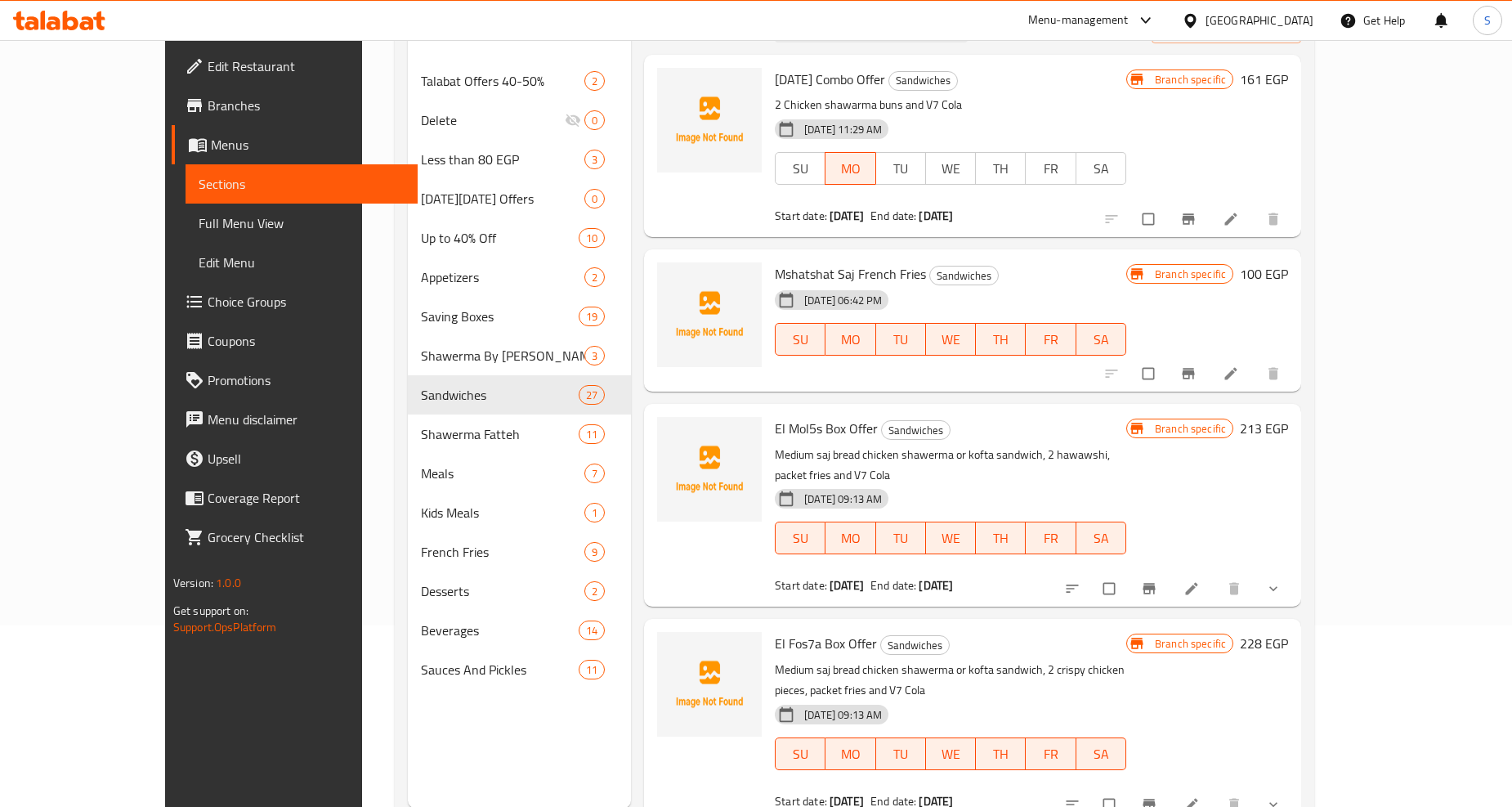
scroll to position [3, 0]
click at [199, 214] on span "Full Menu View" at bounding box center [301, 223] width 206 height 20
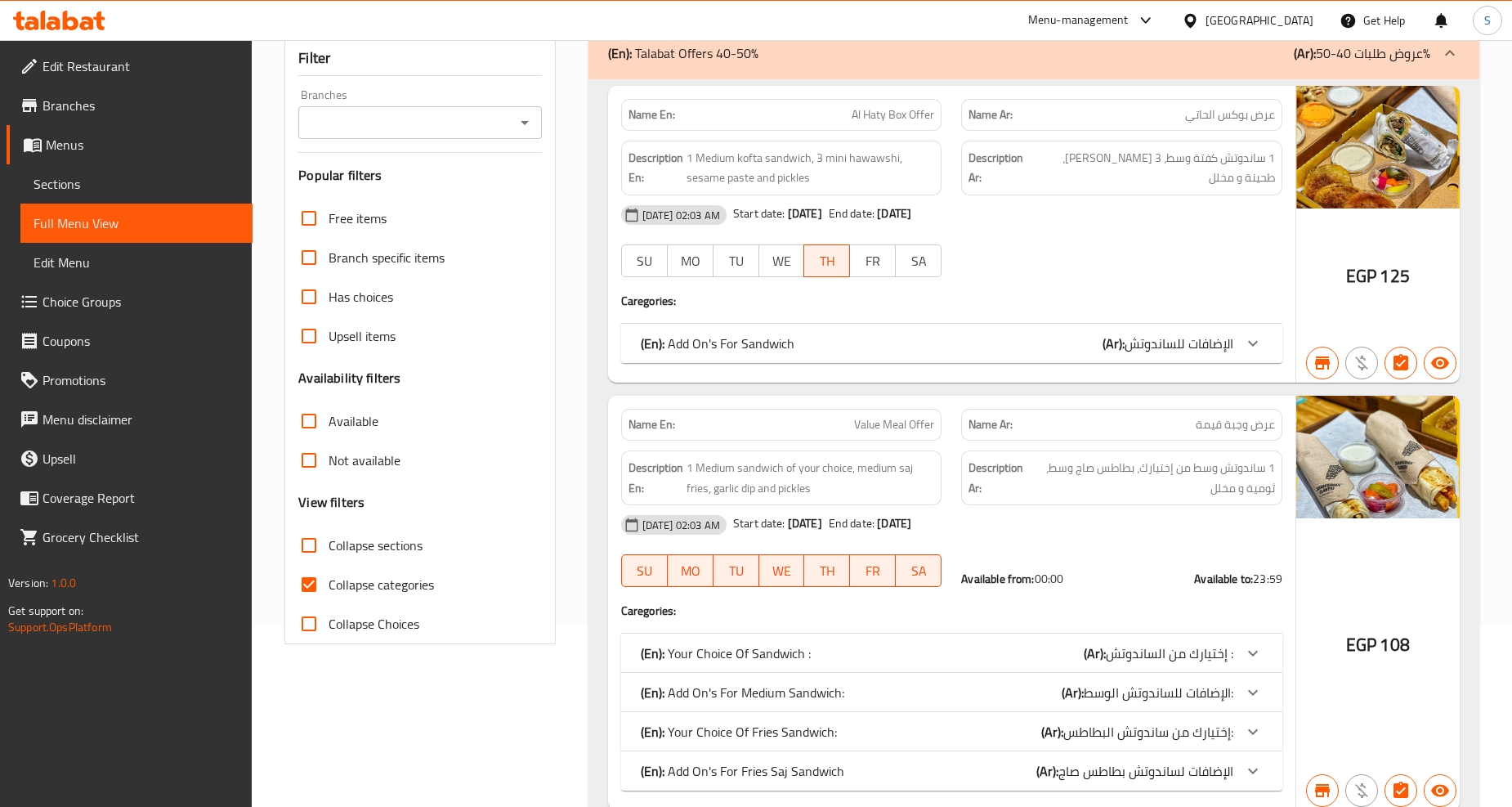
click at [304, 587] on input "Collapse categories" at bounding box center [309, 585] width 40 height 40
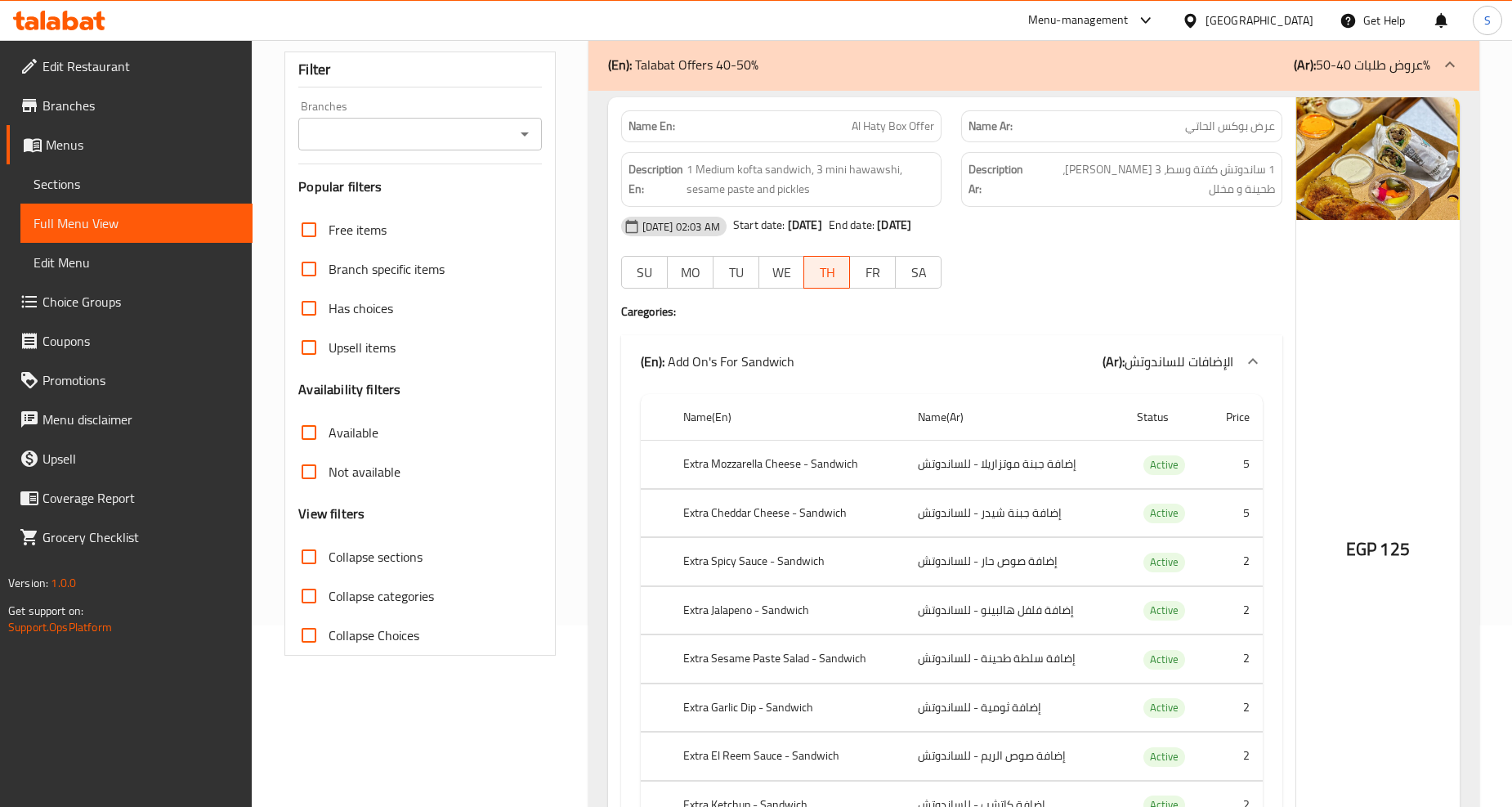
click at [306, 598] on input "Collapse categories" at bounding box center [309, 596] width 40 height 40
checkbox input "true"
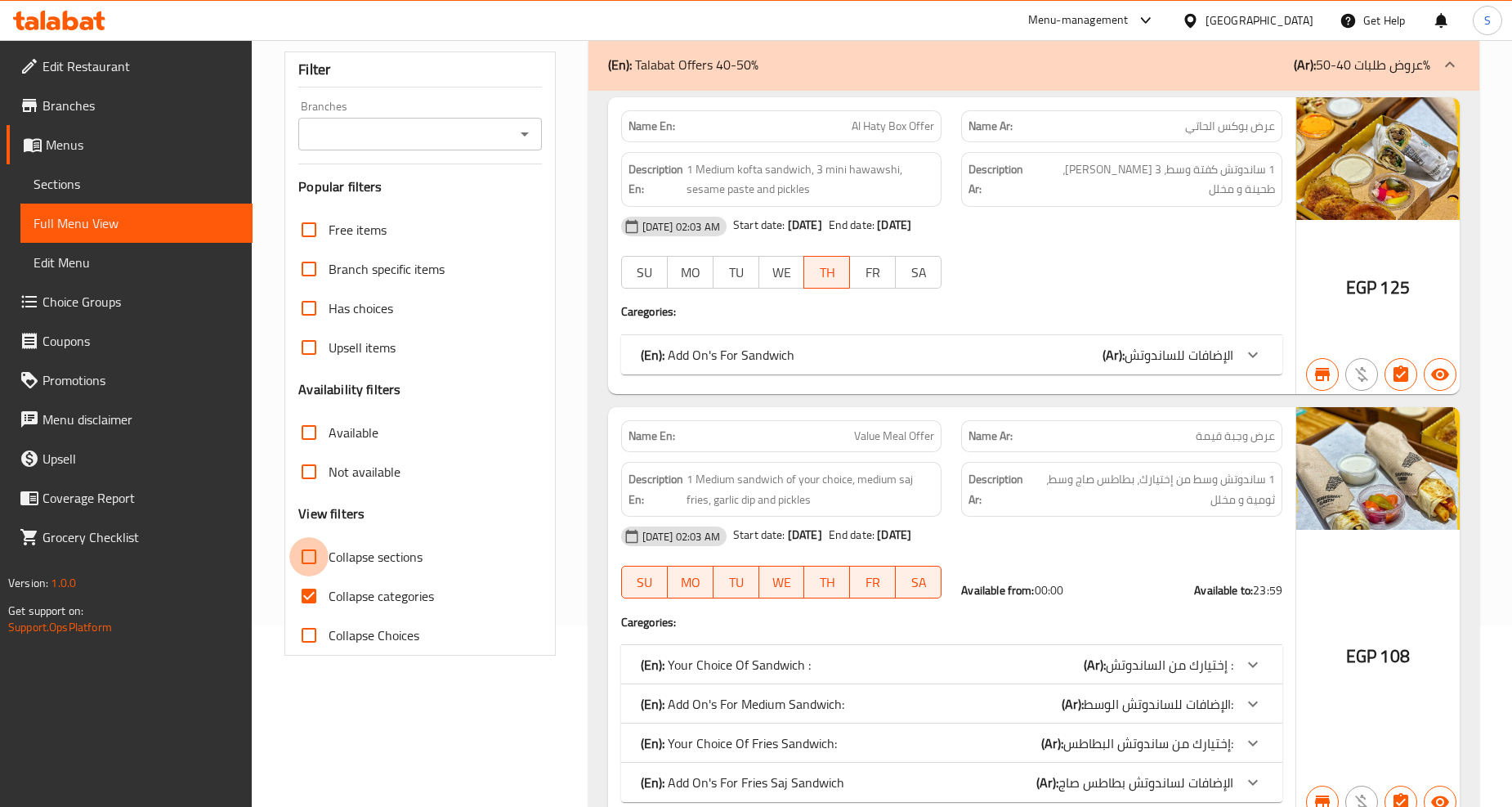
click at [303, 564] on input "Collapse sections" at bounding box center [309, 557] width 40 height 40
checkbox input "true"
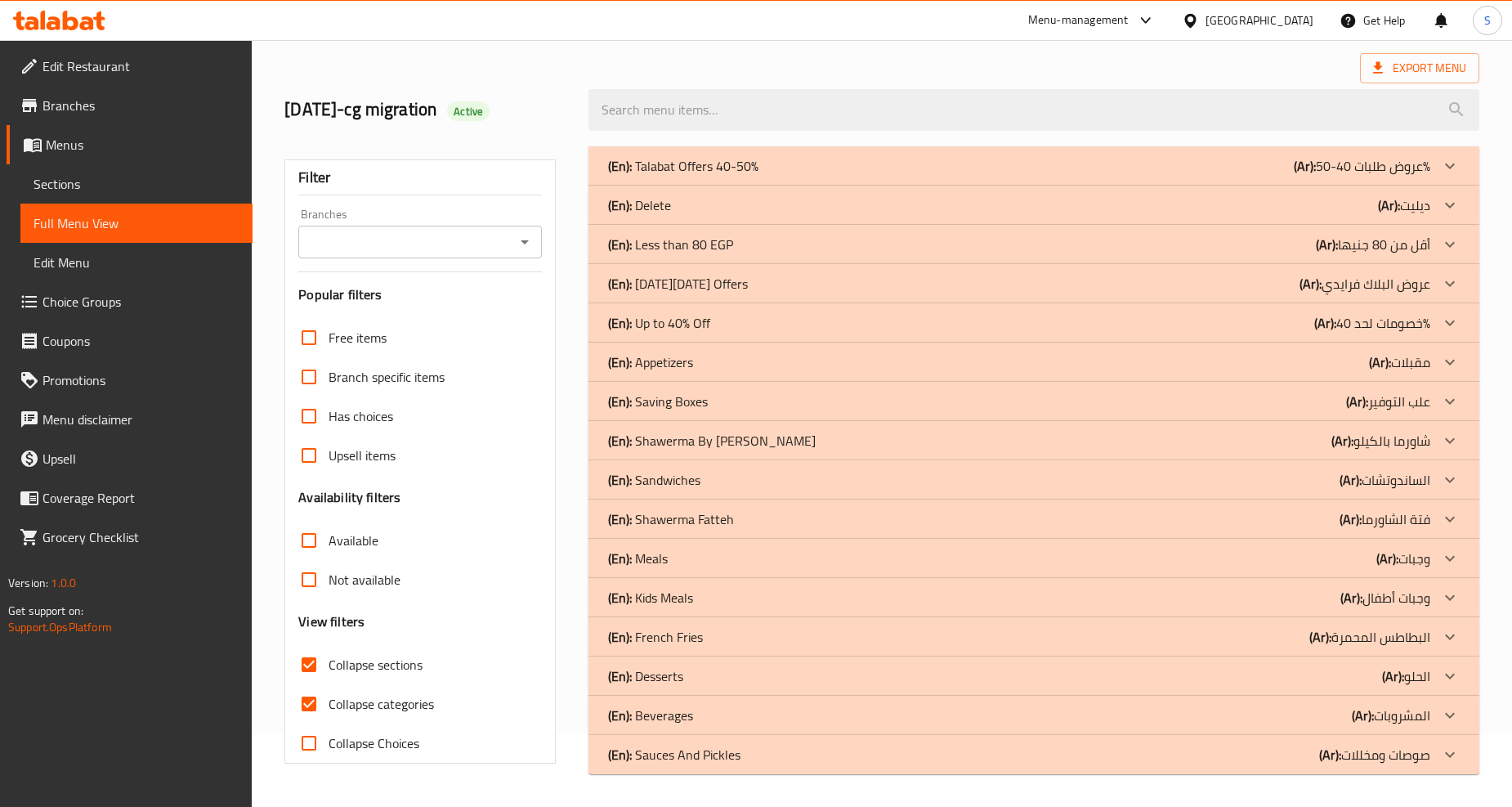
scroll to position [73, 0]
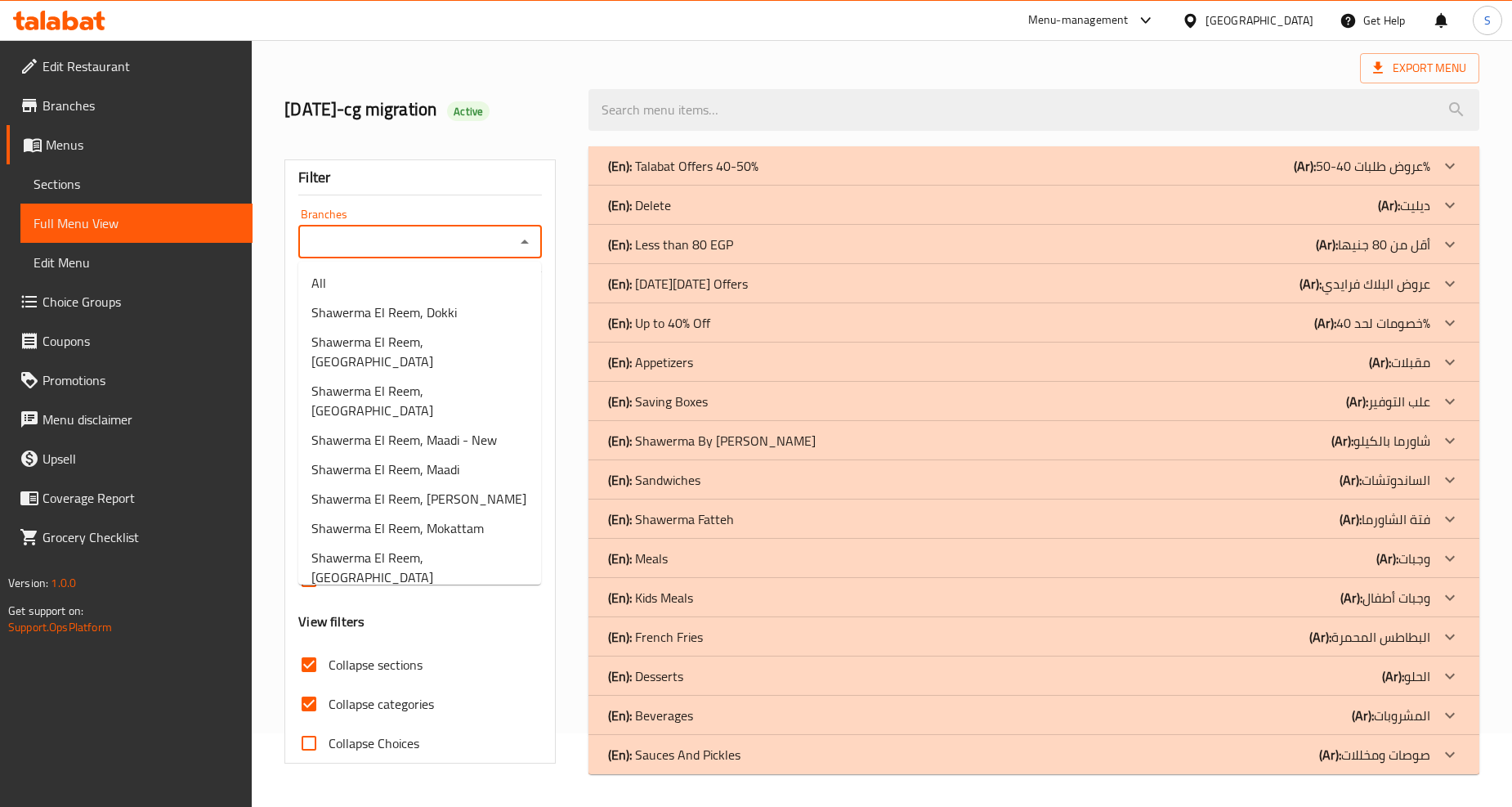
click at [459, 238] on input "Branches" at bounding box center [406, 242] width 206 height 23
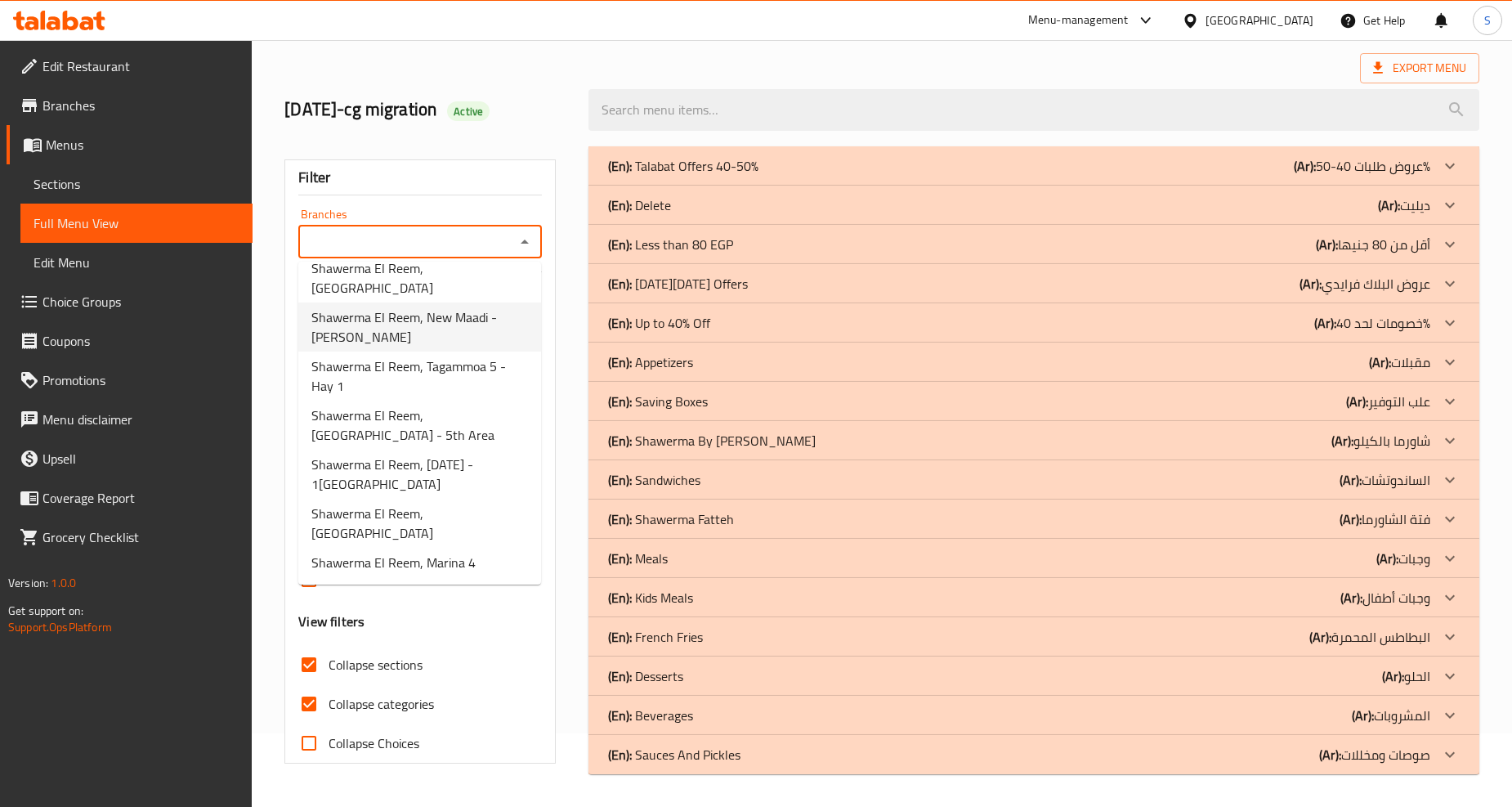
scroll to position [0, 0]
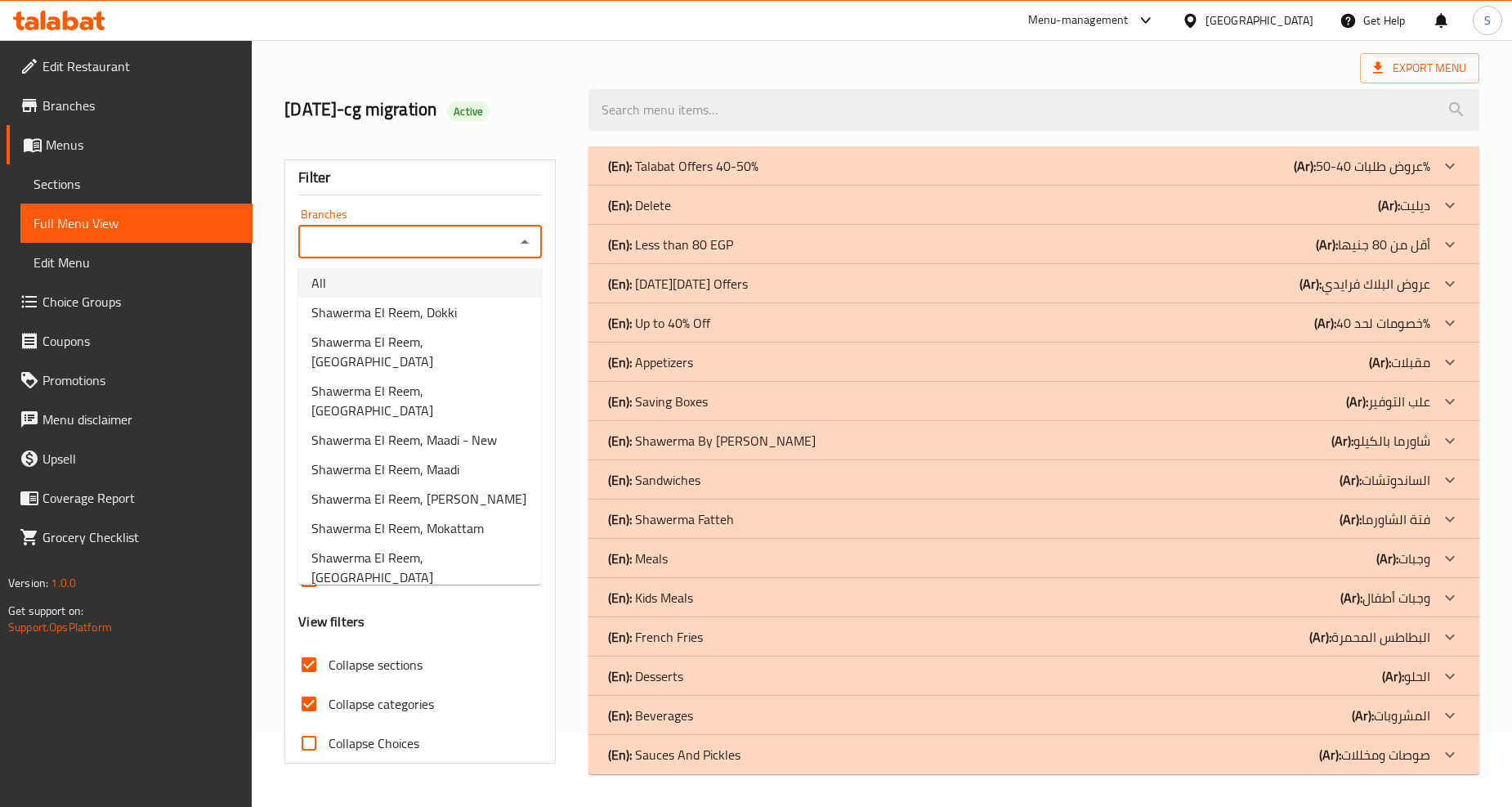
click at [344, 287] on li "All" at bounding box center [420, 282] width 243 height 29
type input "All"
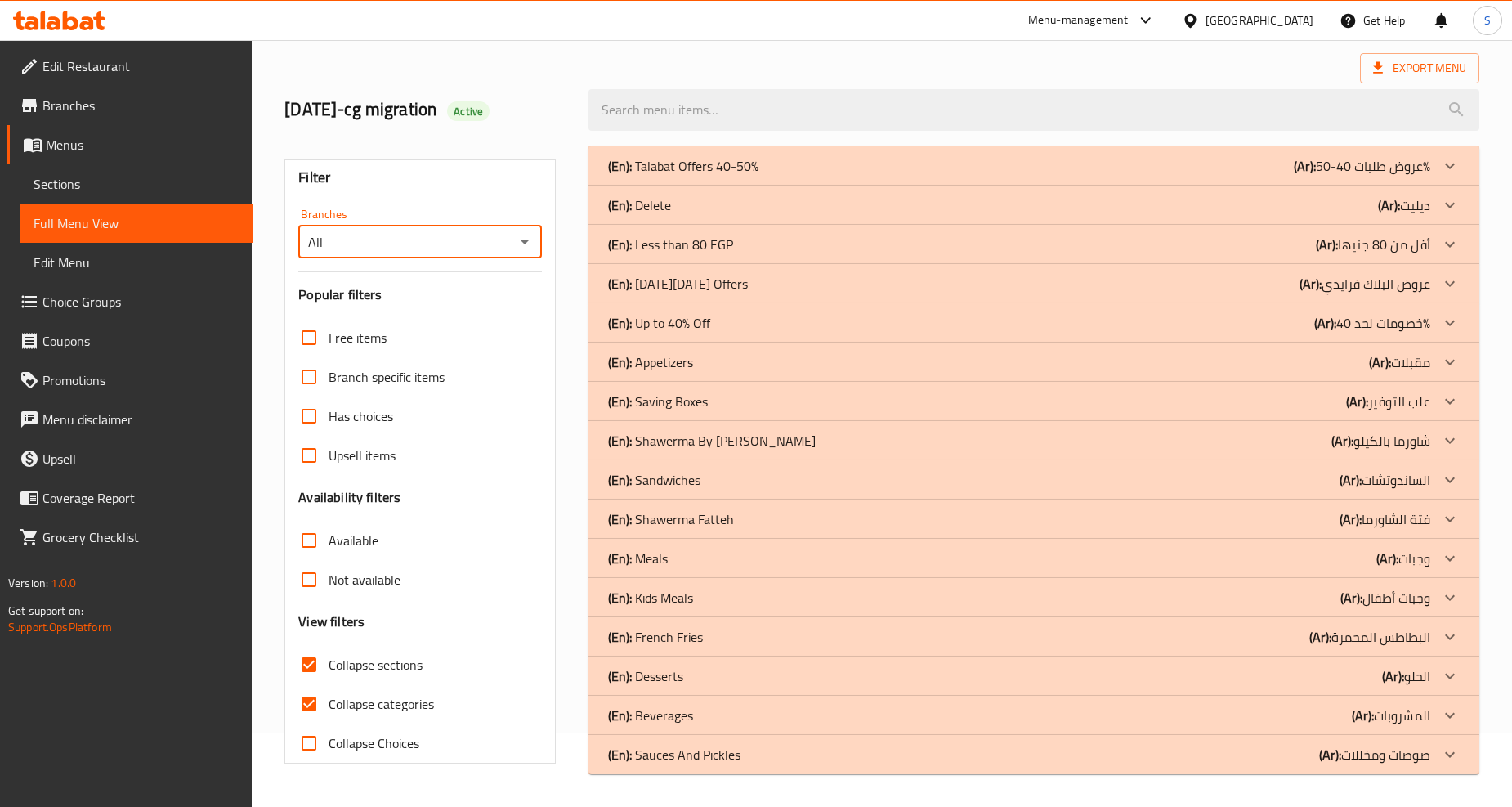
click at [1456, 176] on icon at bounding box center [1450, 166] width 20 height 20
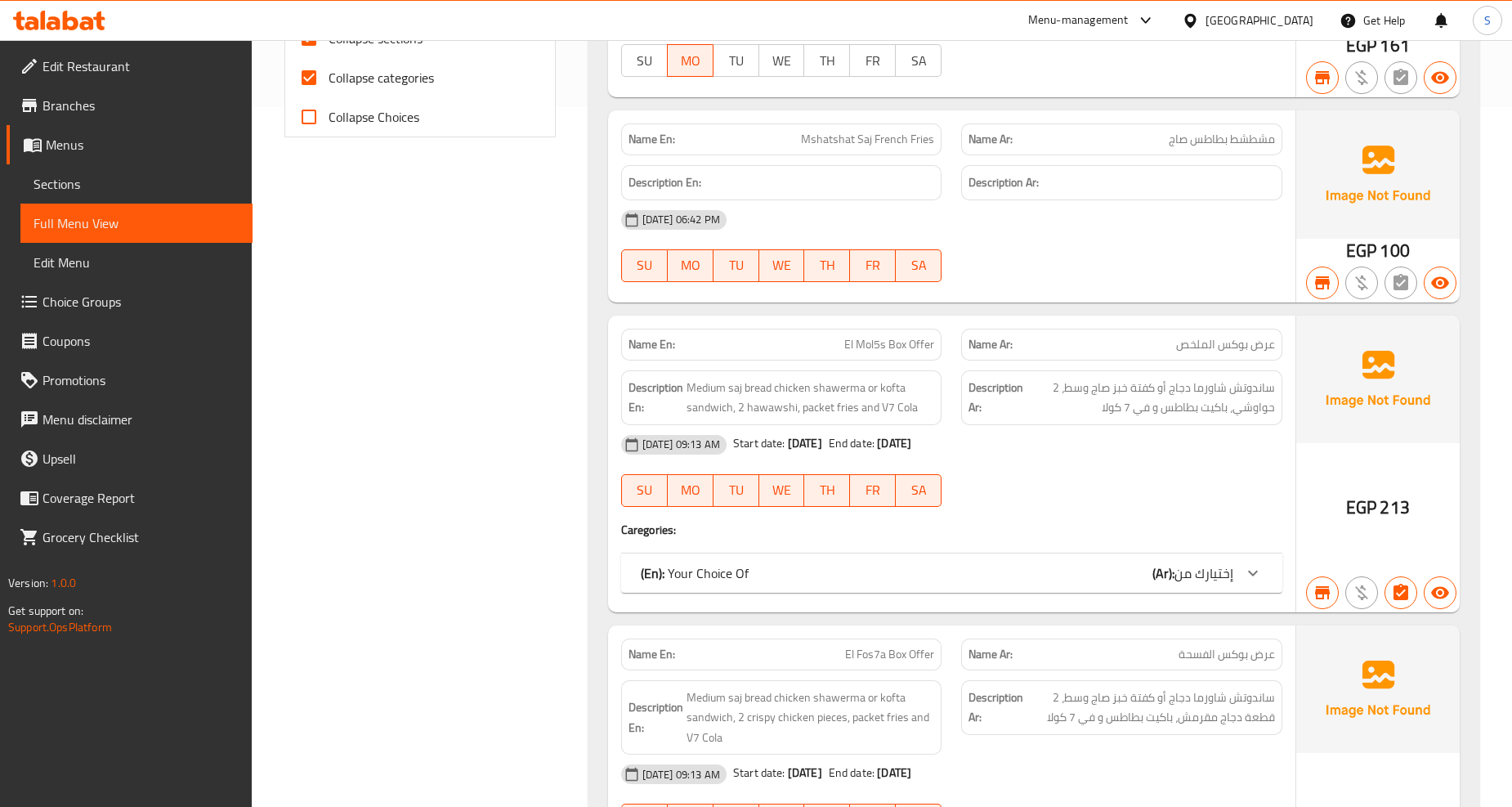
scroll to position [709, 0]
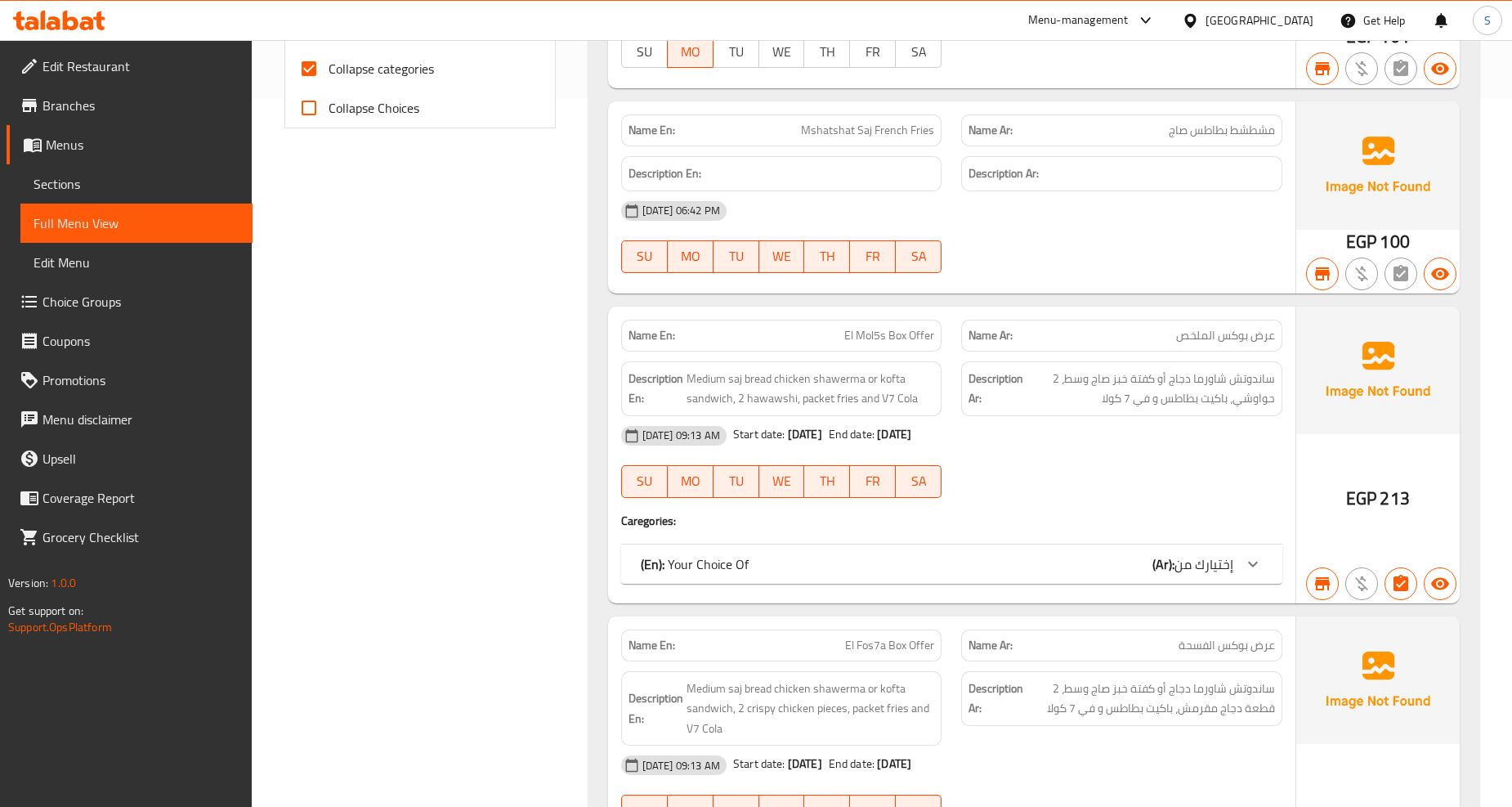
click at [691, 568] on p "(En): Your Choice Of" at bounding box center [695, 564] width 108 height 20
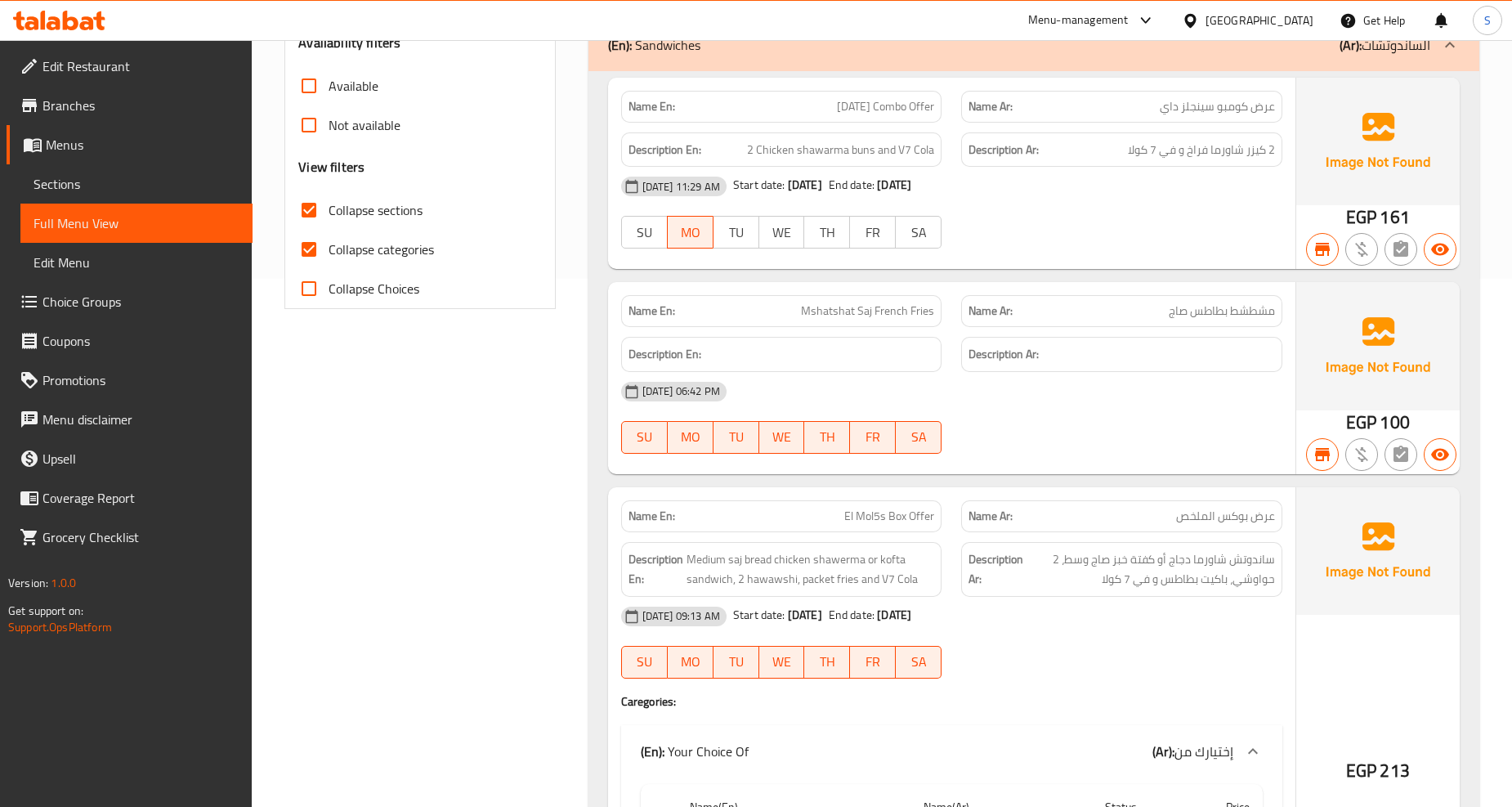
scroll to position [527, 0]
click at [307, 240] on input "Collapse categories" at bounding box center [309, 250] width 40 height 40
checkbox input "false"
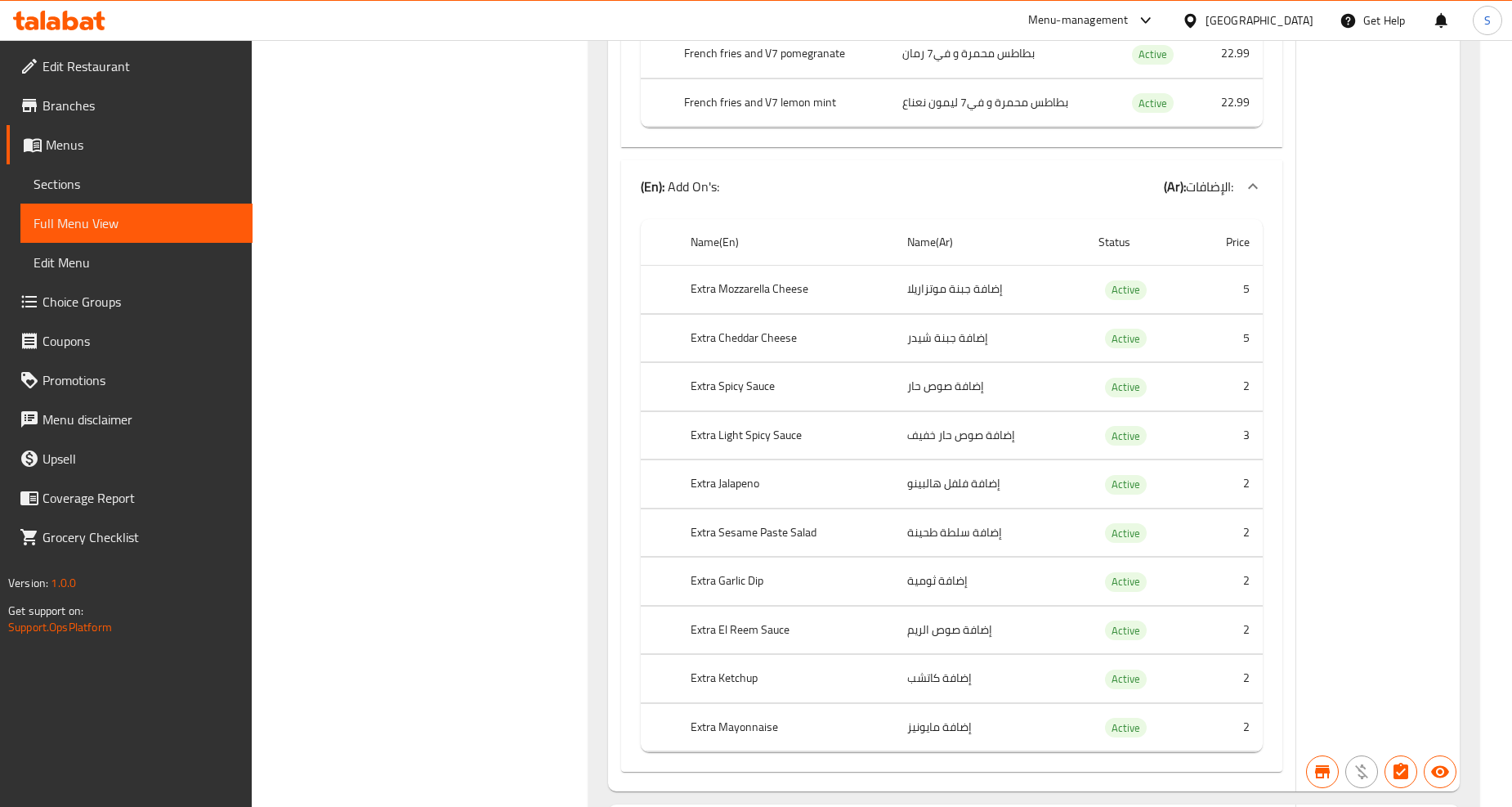
scroll to position [2979, 0]
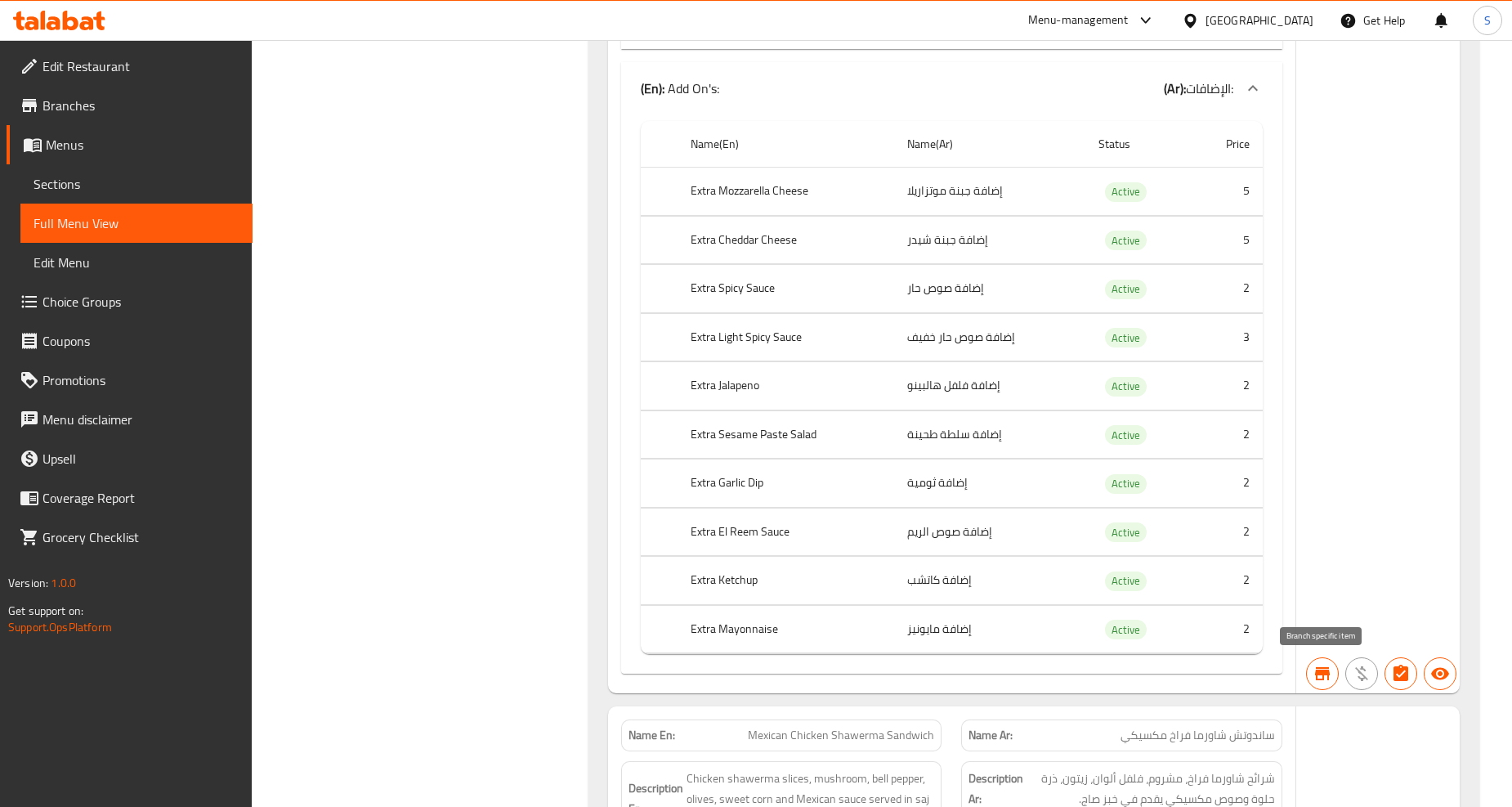
click at [1327, 670] on icon "button" at bounding box center [1323, 673] width 15 height 13
click at [1252, 573] on td "2" at bounding box center [1228, 580] width 72 height 48
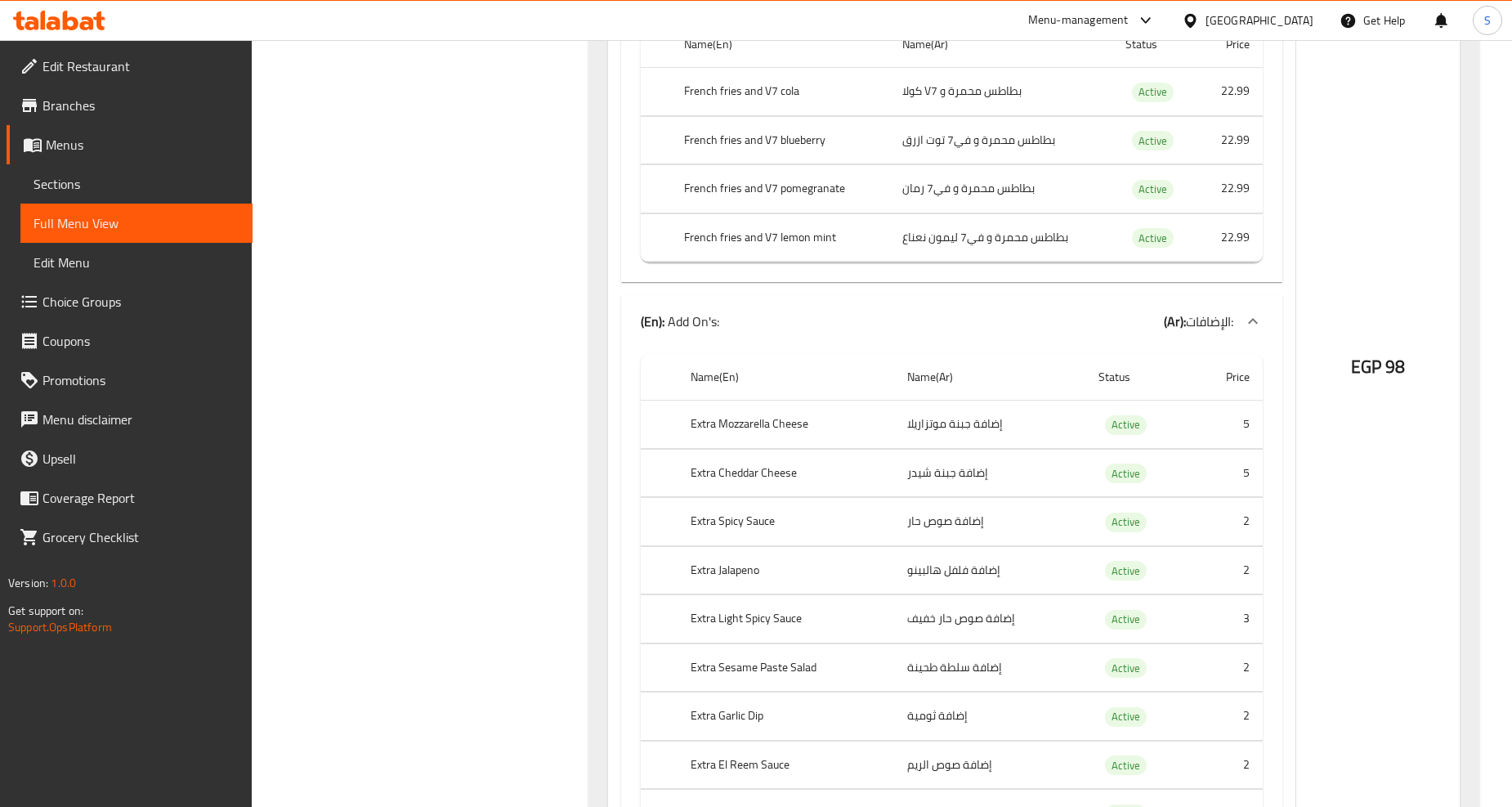
scroll to position [5705, 0]
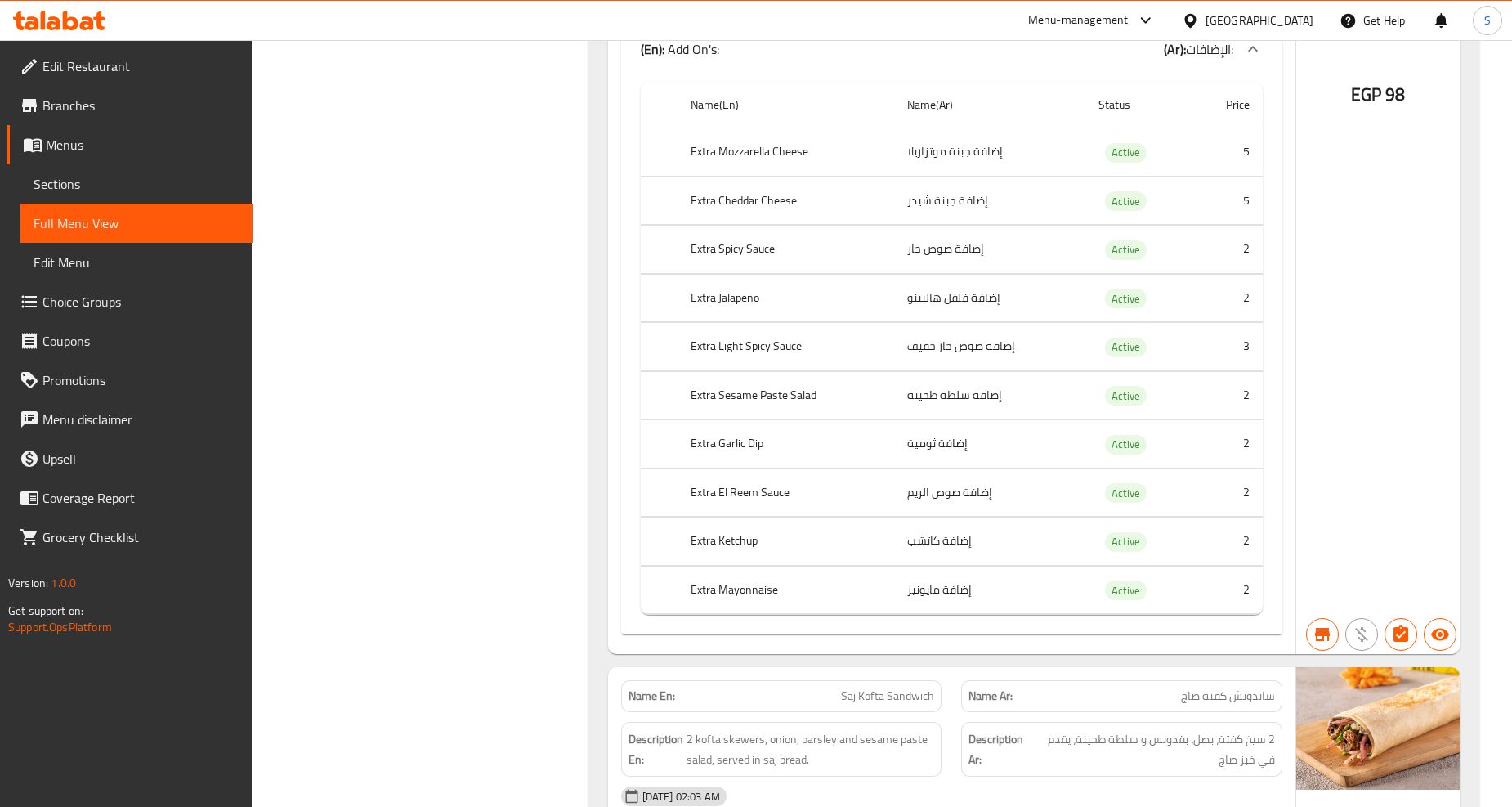
click at [59, 103] on span "Branches" at bounding box center [140, 105] width 197 height 20
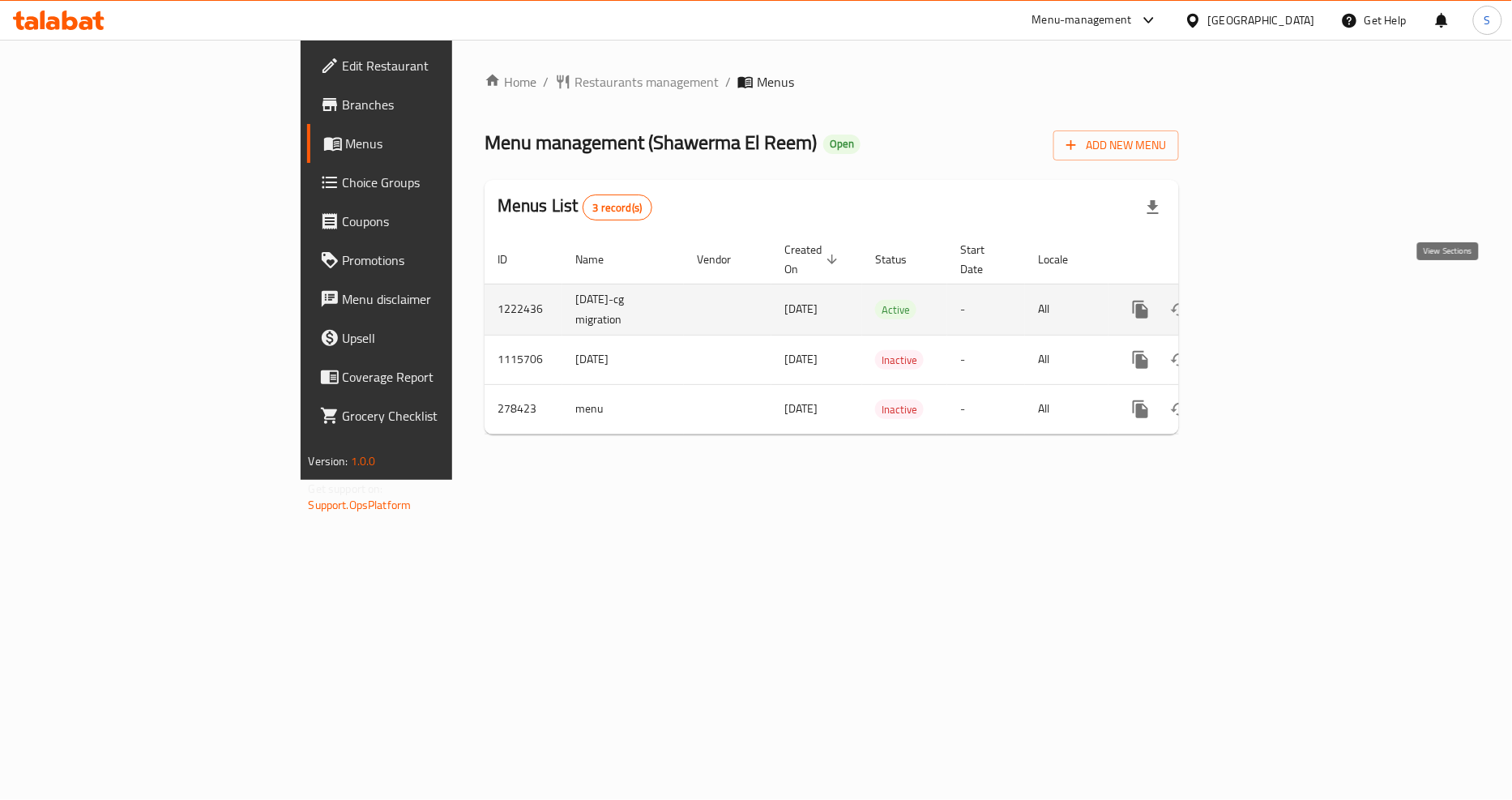
click at [1277, 290] on link "enhanced table" at bounding box center [1257, 310] width 39 height 39
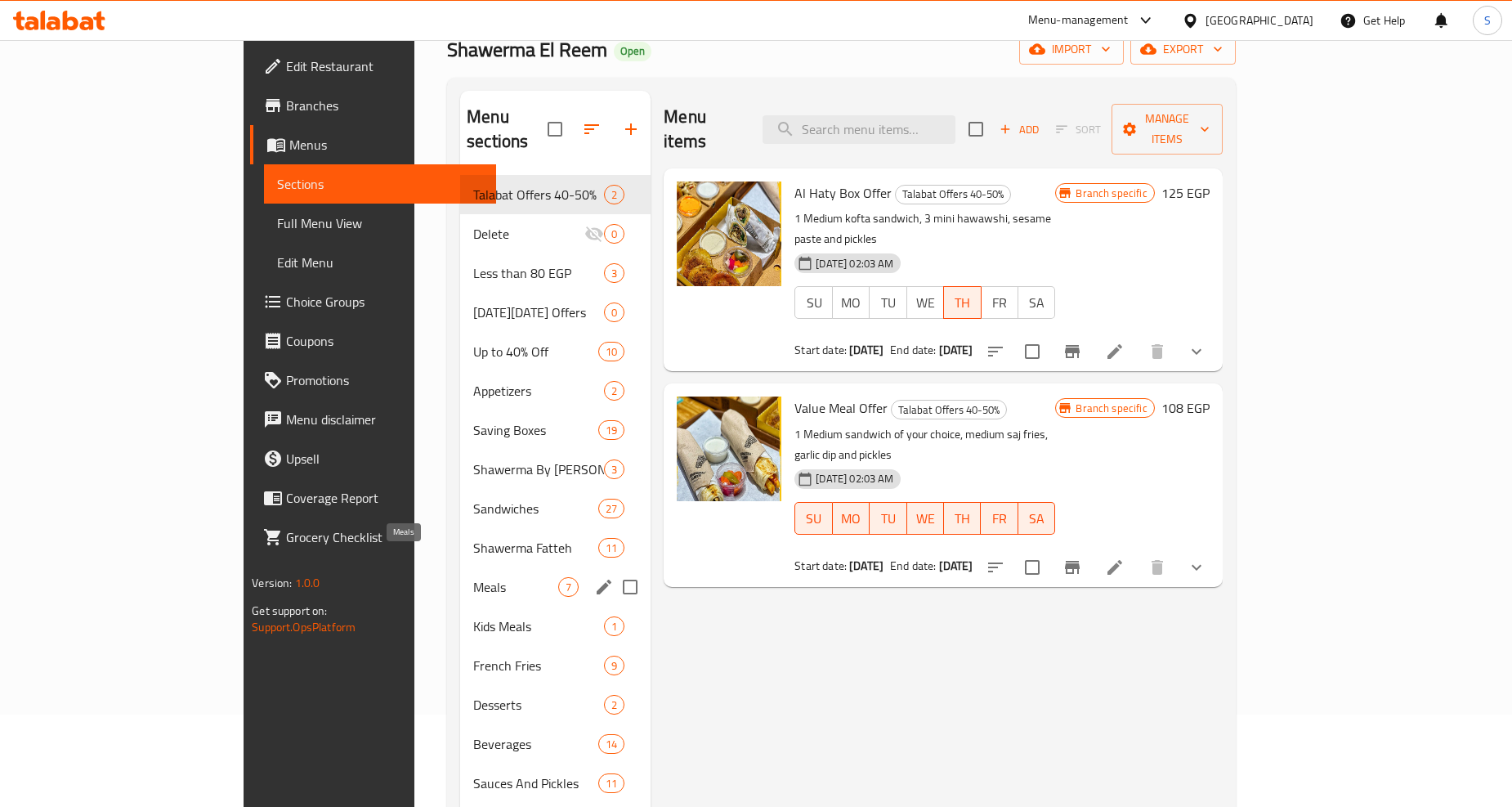
scroll to position [182, 0]
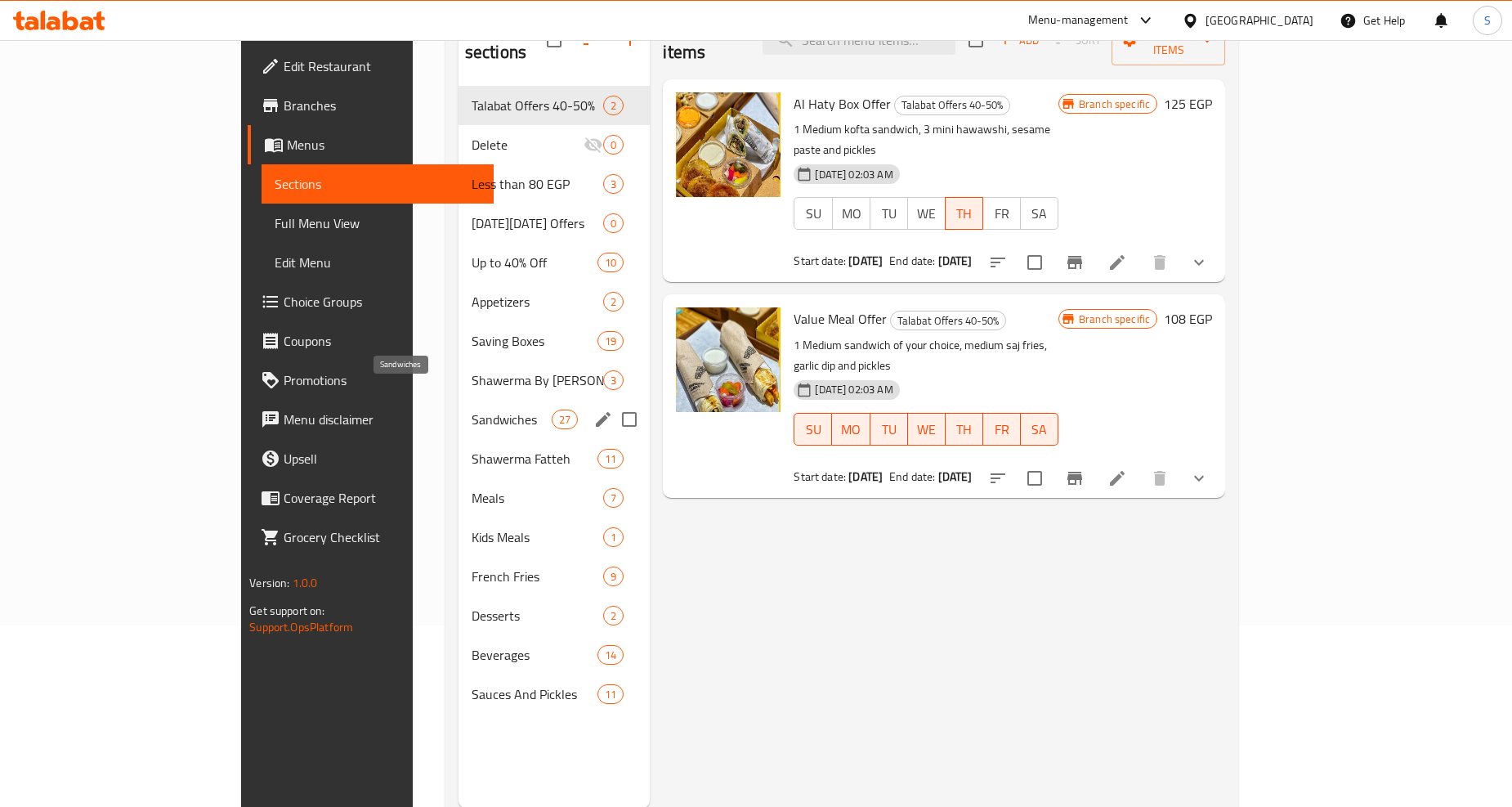
click at [472, 410] on span "Sandwiches" at bounding box center [511, 419] width 80 height 20
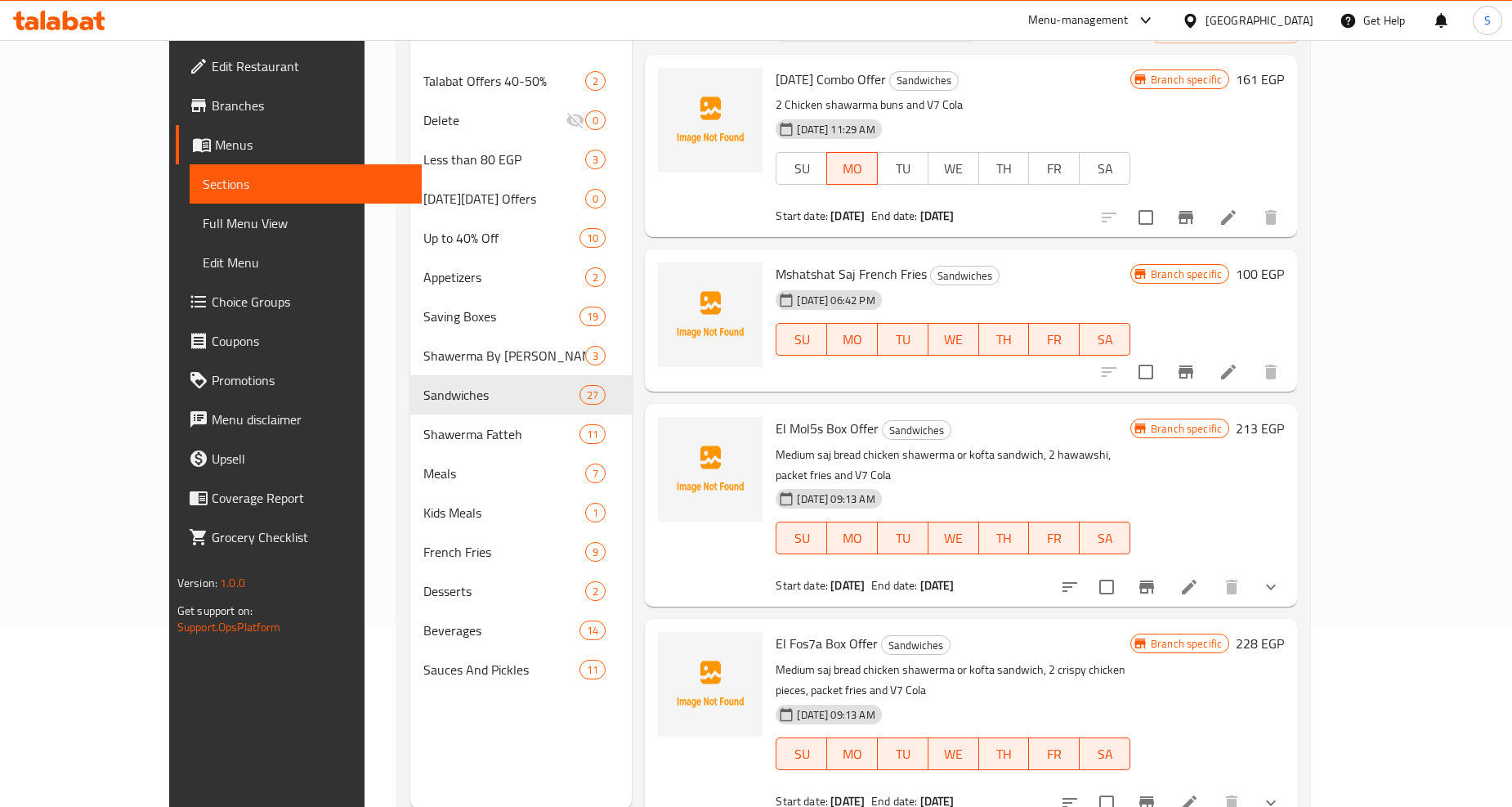
click at [176, 118] on link "Branches" at bounding box center [298, 105] width 246 height 40
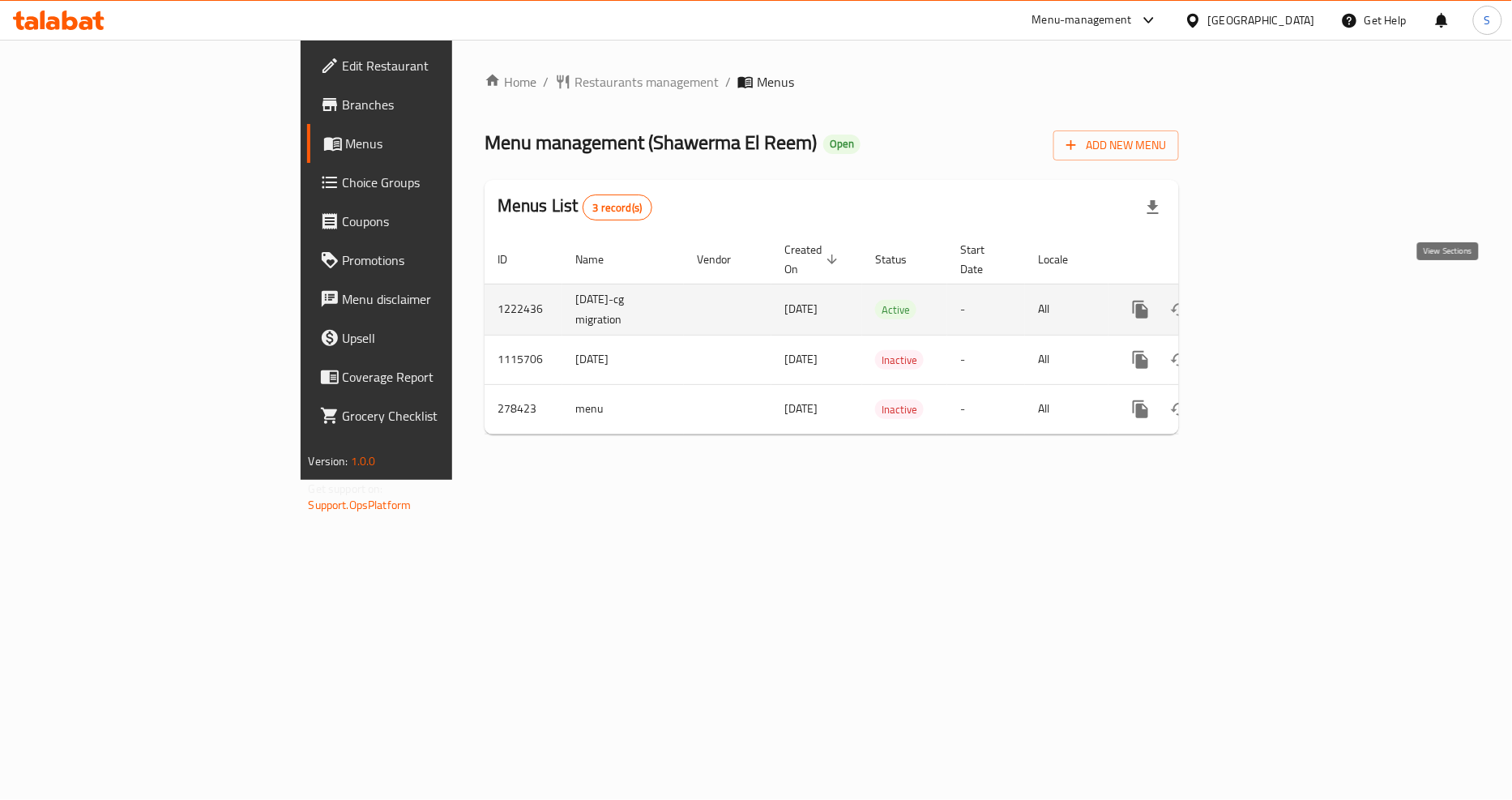
click at [1267, 300] on icon "enhanced table" at bounding box center [1257, 309] width 20 height 20
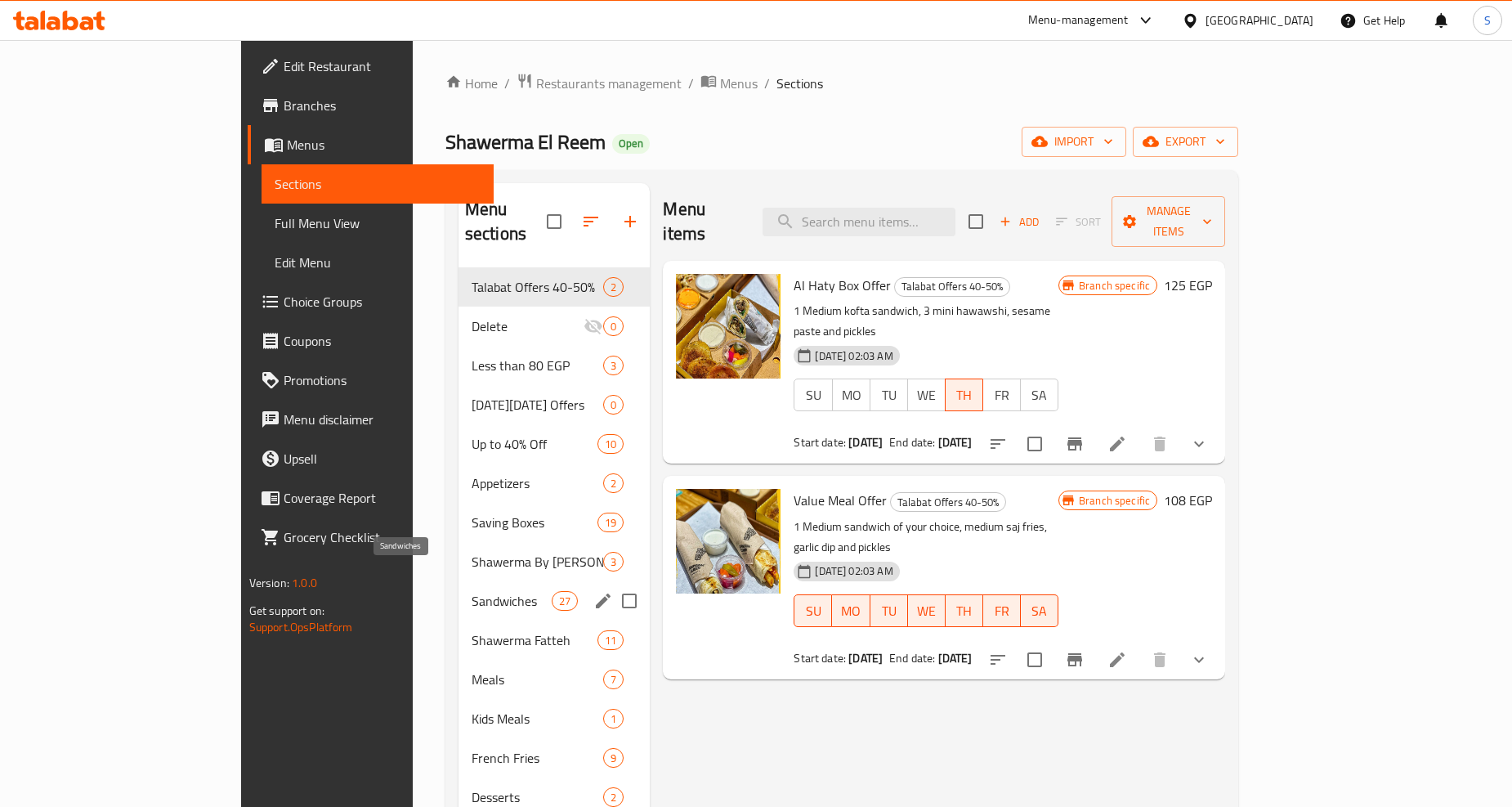
click at [472, 591] on span "Sandwiches" at bounding box center [511, 601] width 80 height 20
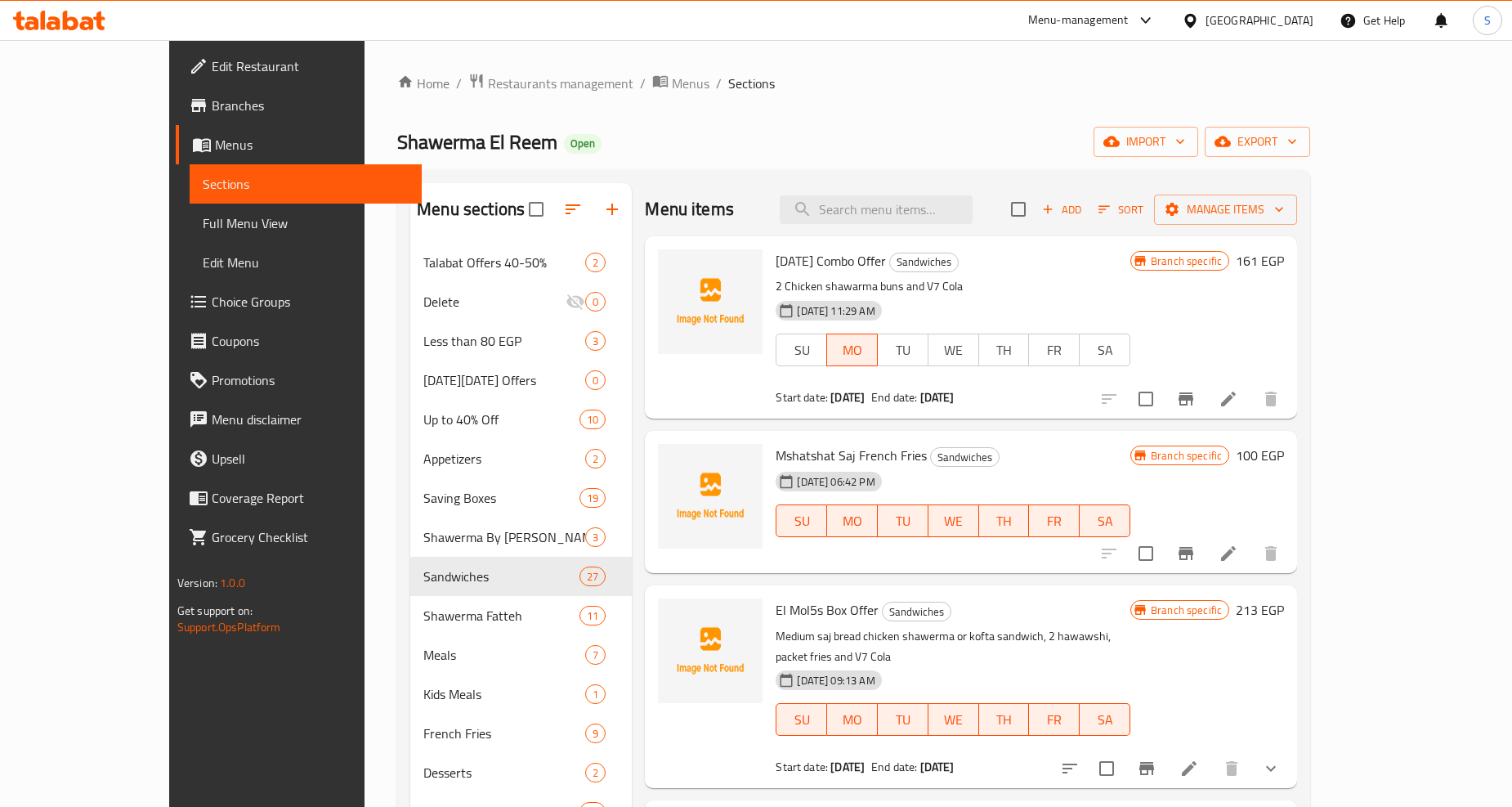
click at [804, 253] on span "[DATE] Combo Offer" at bounding box center [830, 261] width 110 height 24
copy h6 "[DATE] Combo Offer"
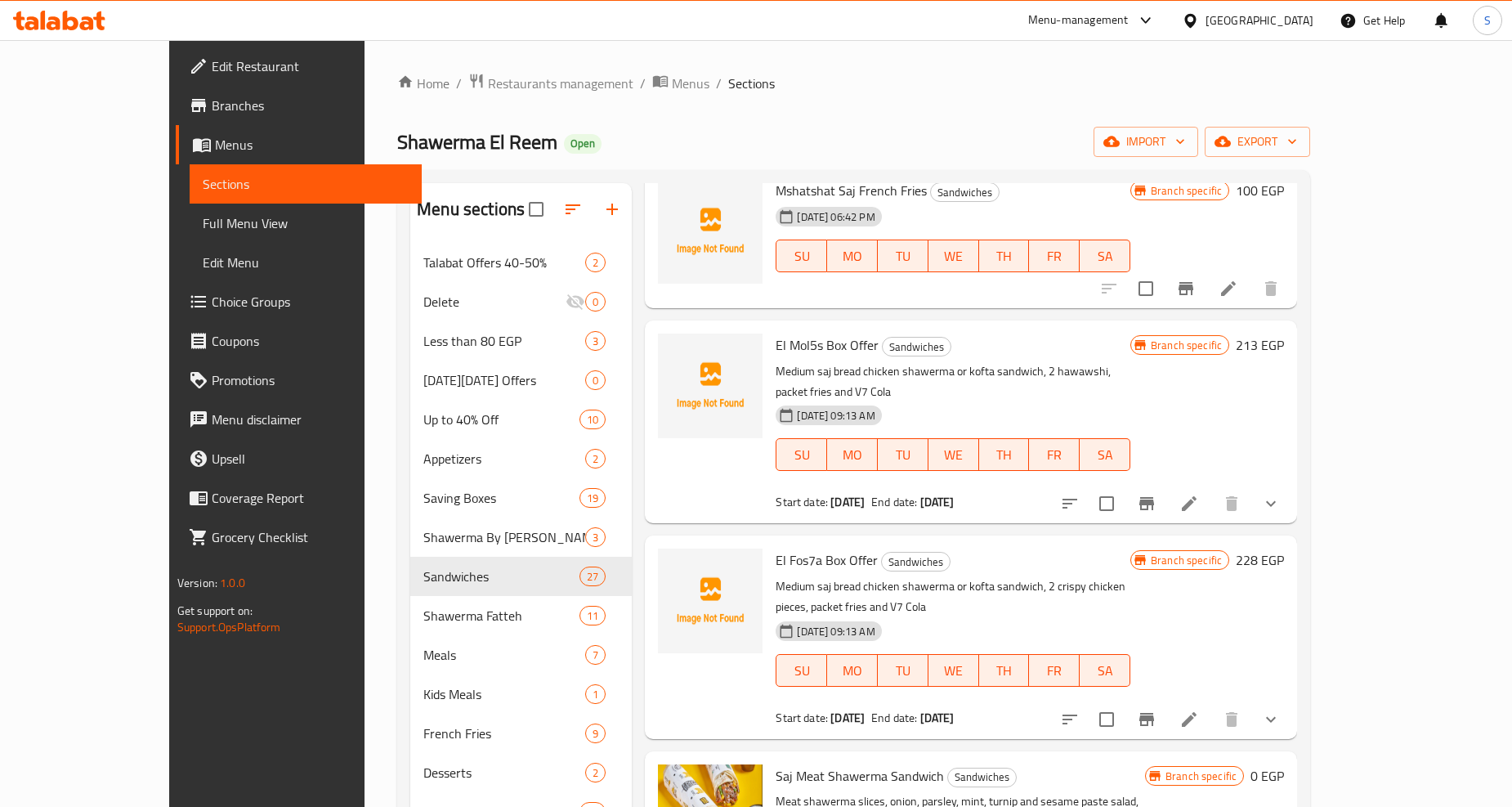
scroll to position [272, 0]
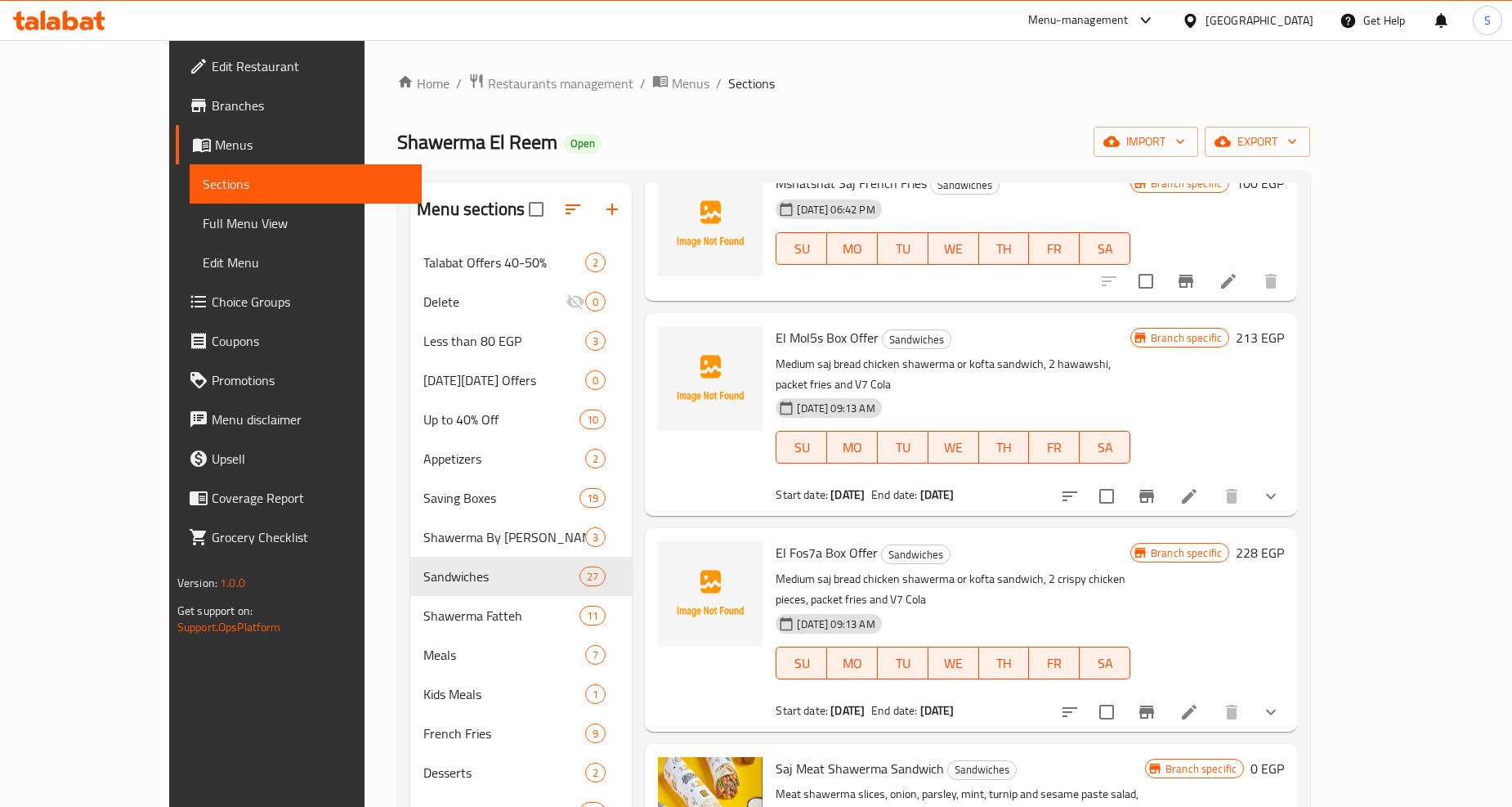
click at [1291, 491] on button "show more" at bounding box center [1271, 496] width 40 height 40
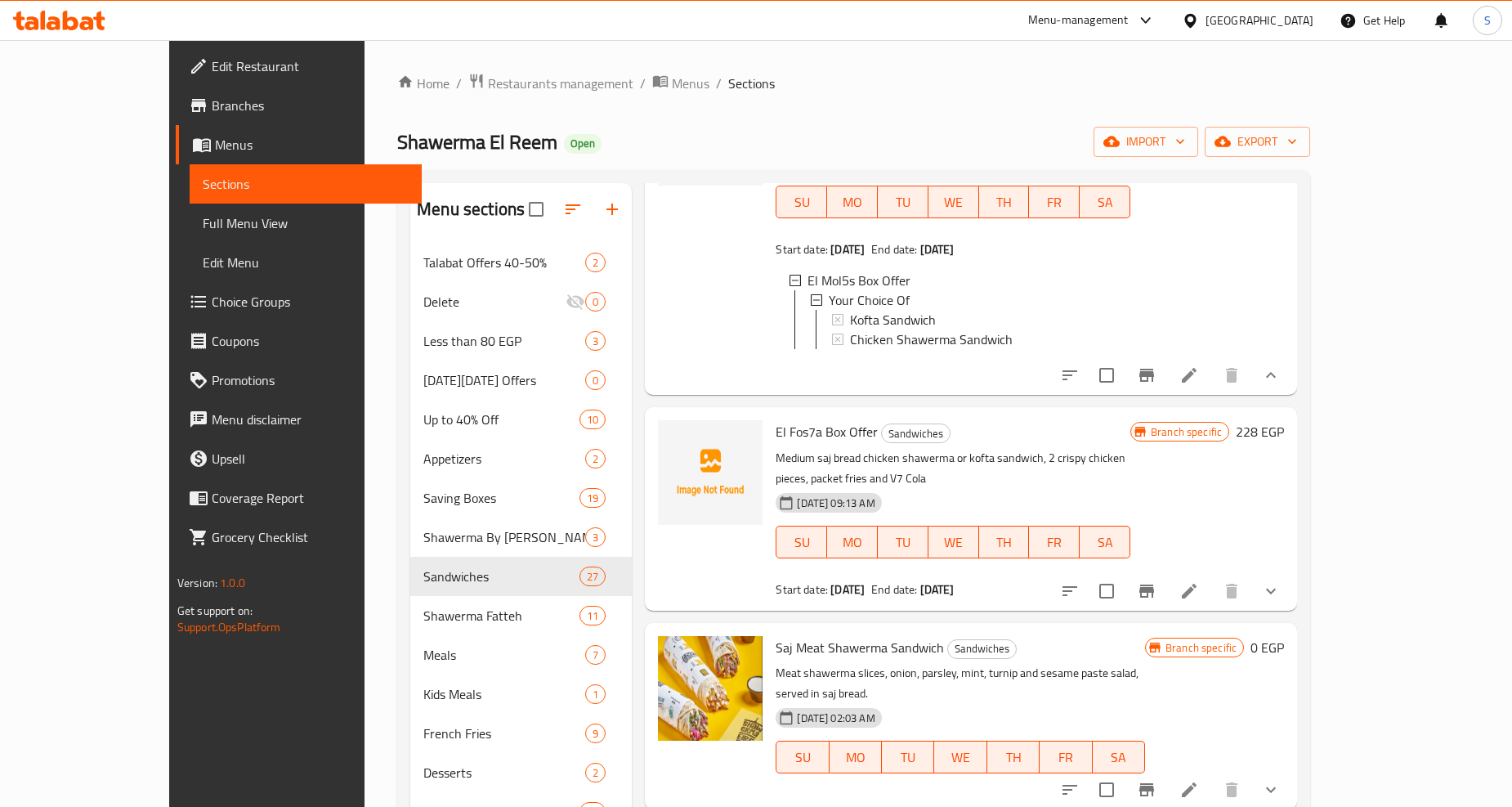
scroll to position [544, 0]
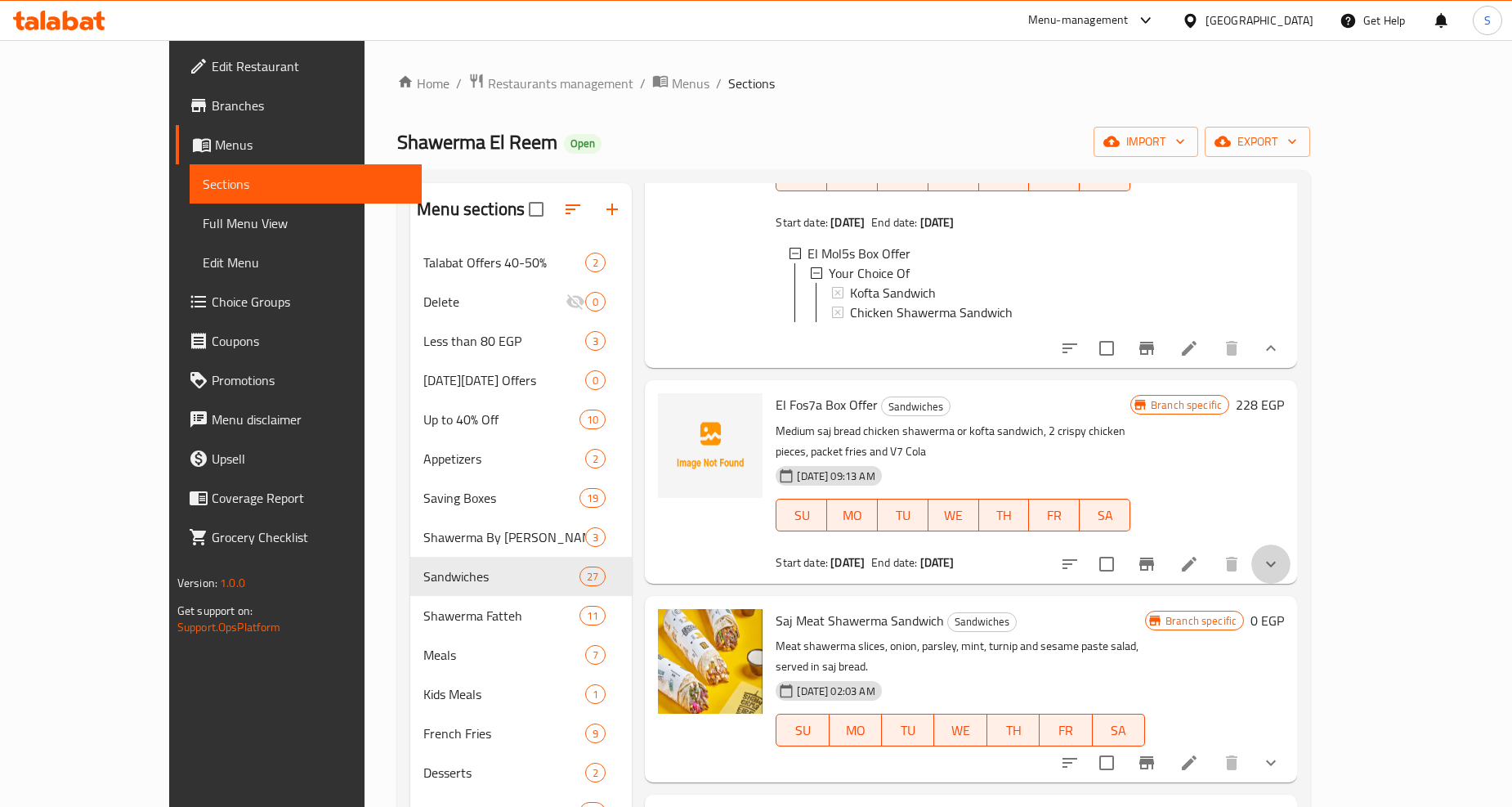
click at [1291, 544] on button "show more" at bounding box center [1271, 564] width 40 height 40
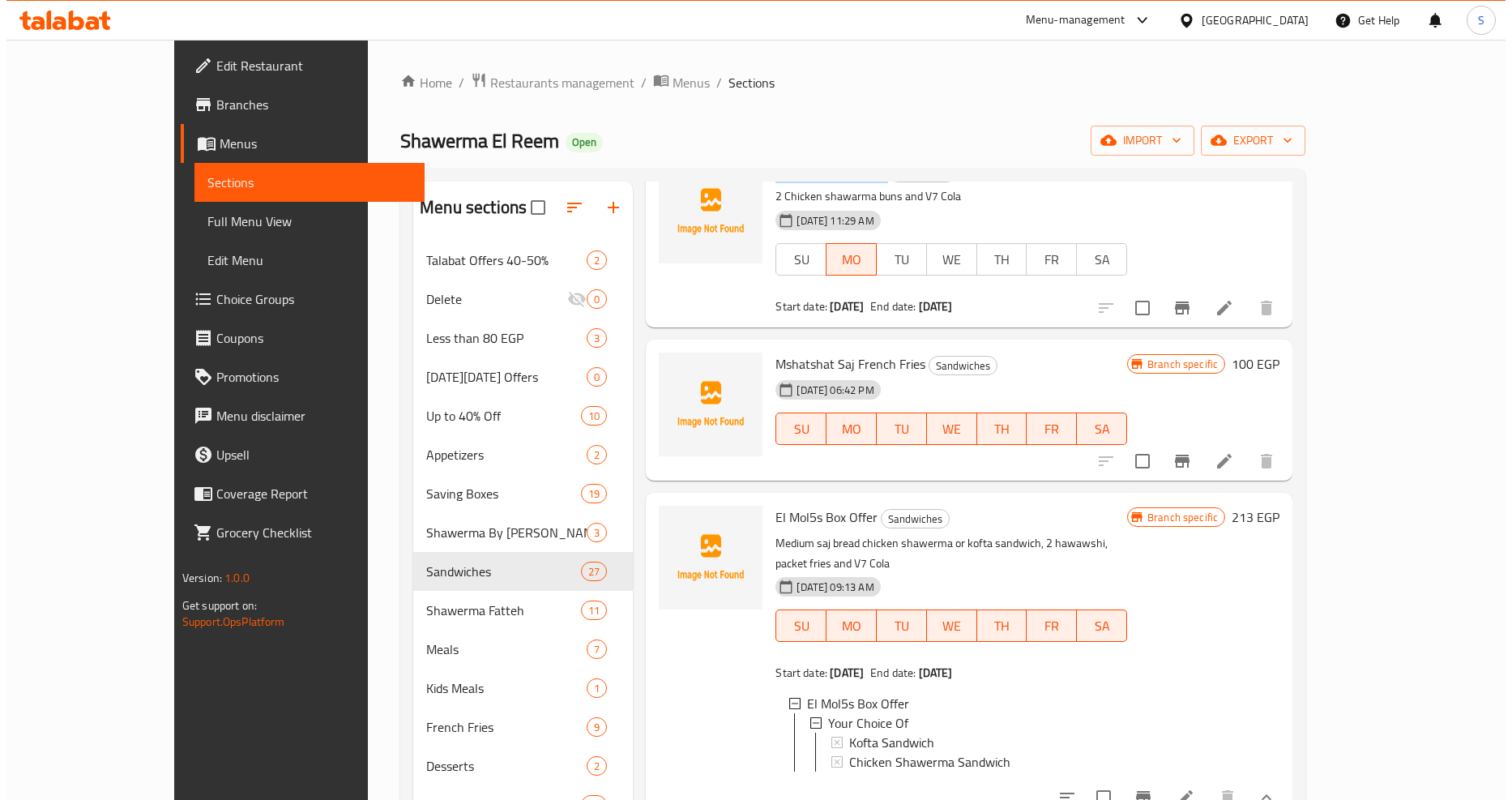
scroll to position [0, 0]
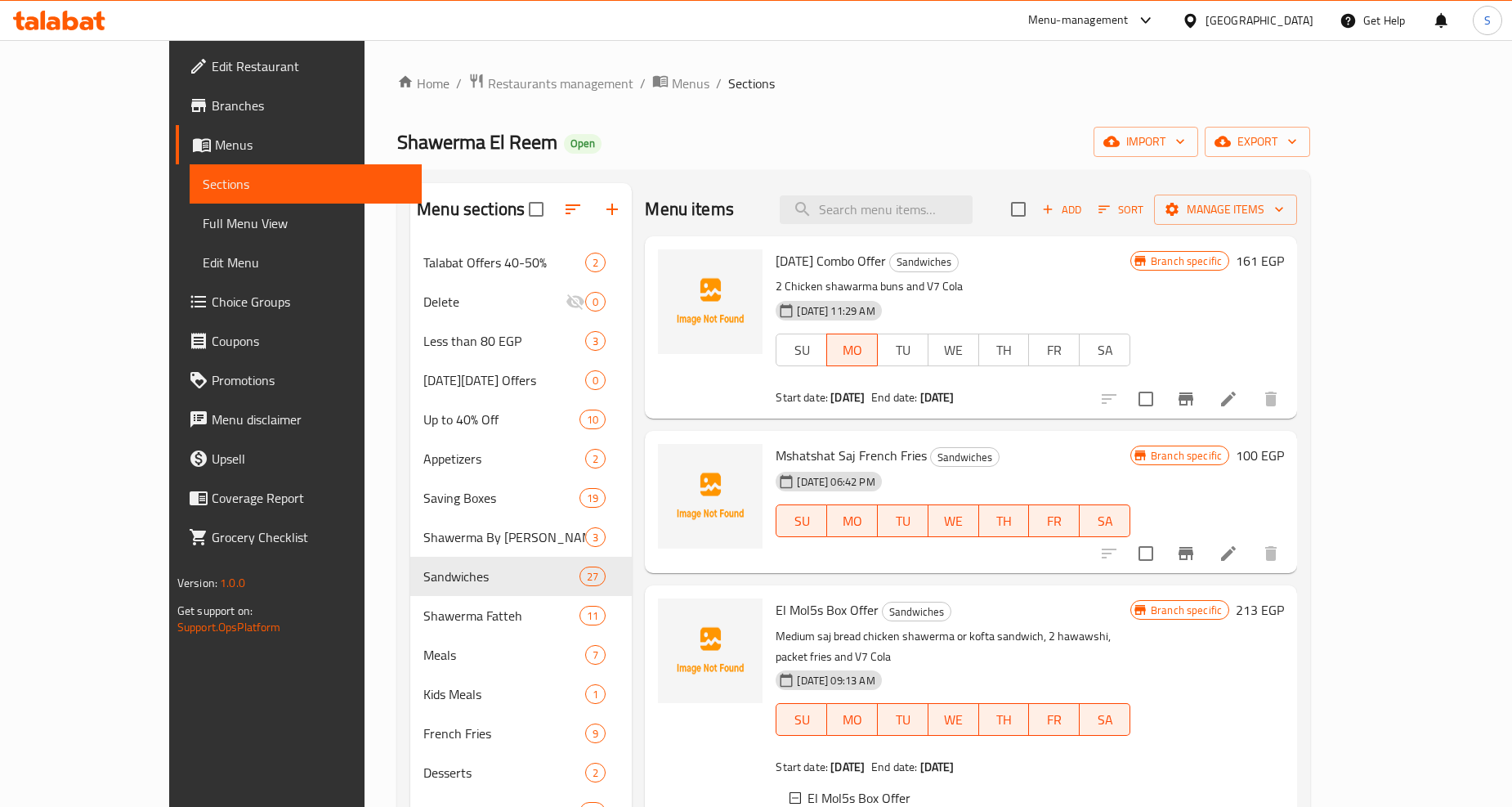
click at [464, 101] on div "Home / Restaurants management / Menus / Sections Shawerma El Reem Open import e…" at bounding box center [854, 538] width 913 height 930
click at [488, 89] on span "Restaurants management" at bounding box center [560, 83] width 146 height 20
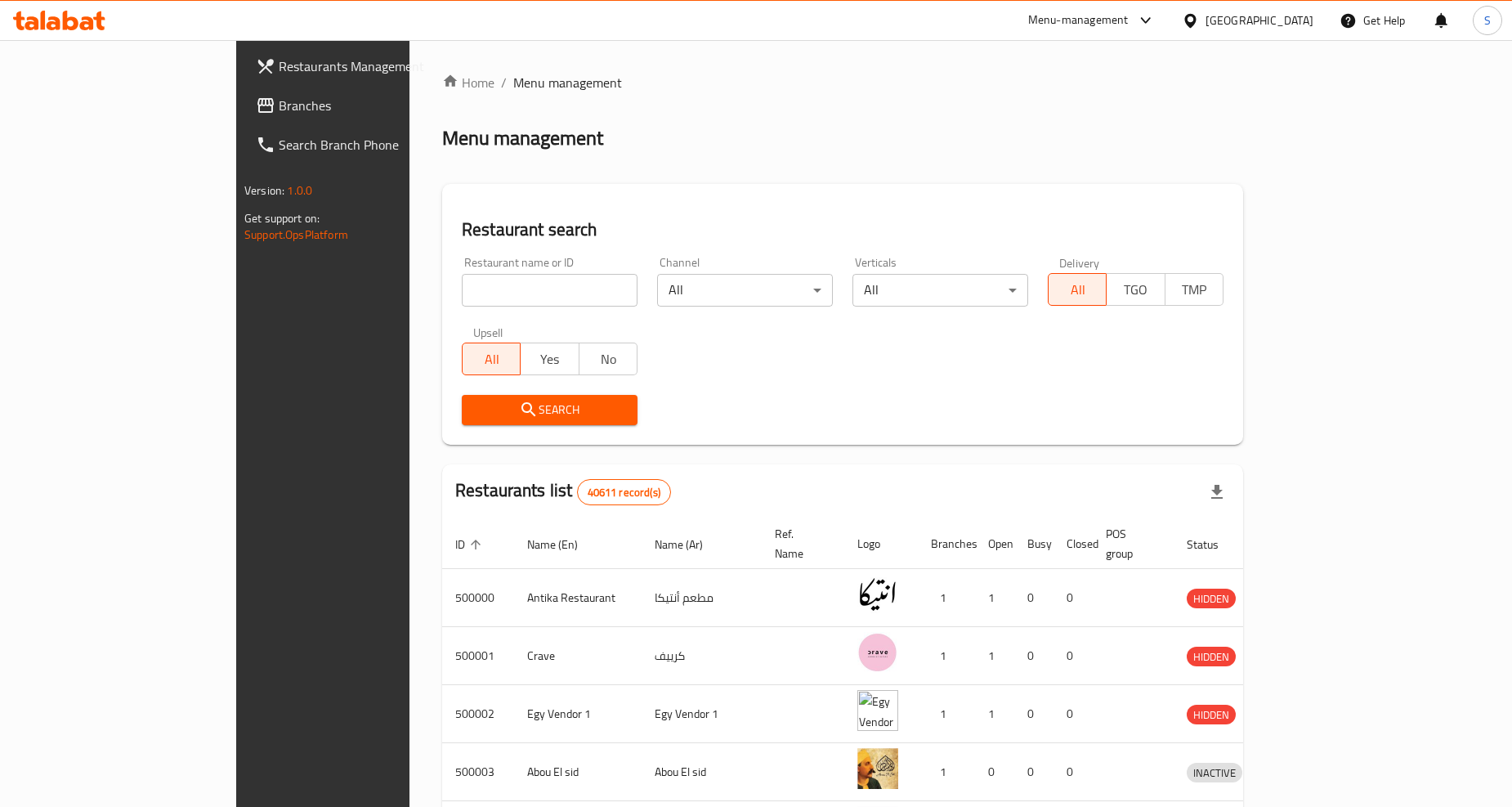
click at [461, 304] on input "search" at bounding box center [549, 290] width 176 height 33
paste input "675827"
type input "675827"
click button "Search" at bounding box center [549, 410] width 176 height 30
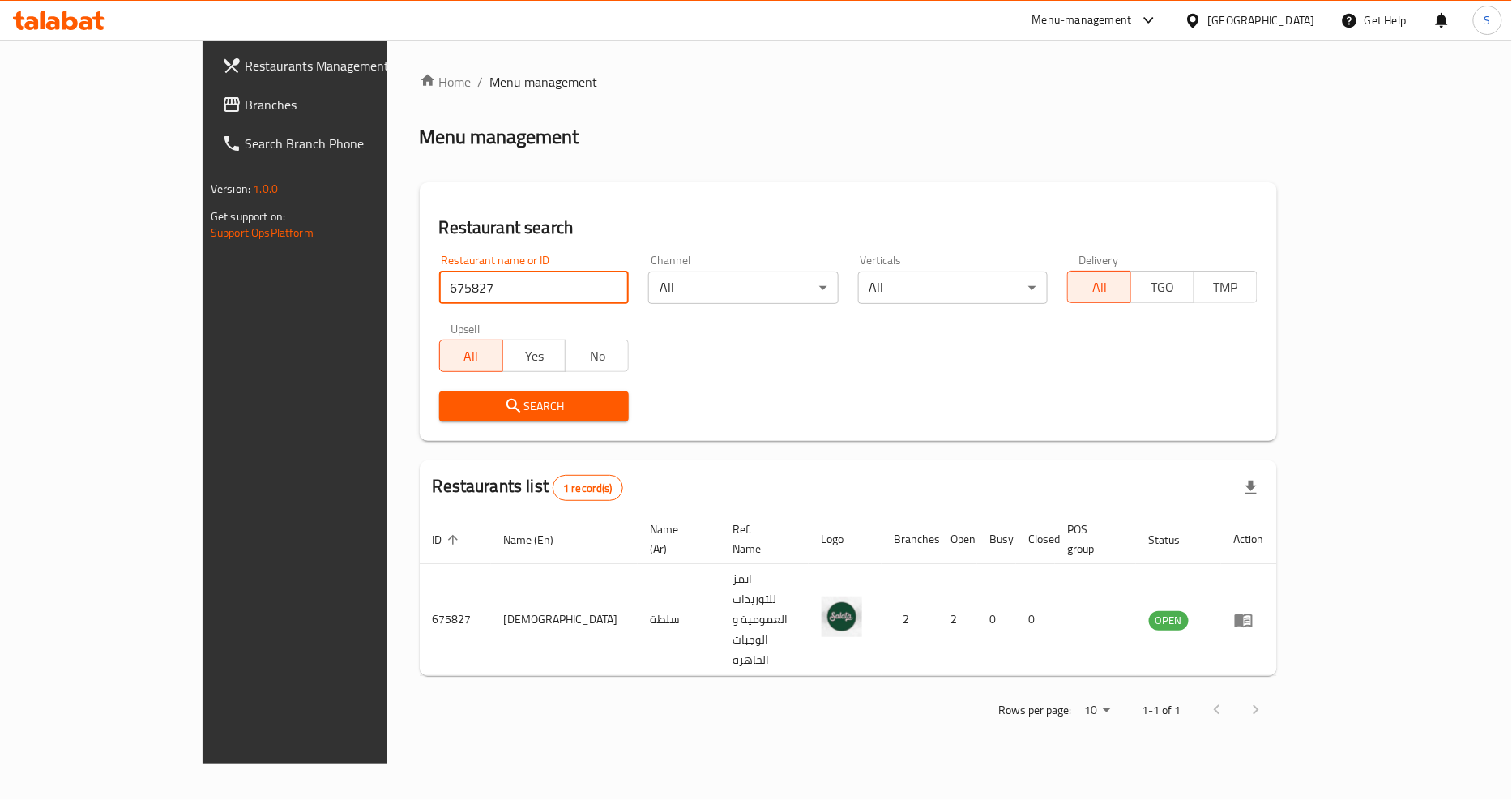
click at [245, 98] on span "Branches" at bounding box center [343, 105] width 198 height 20
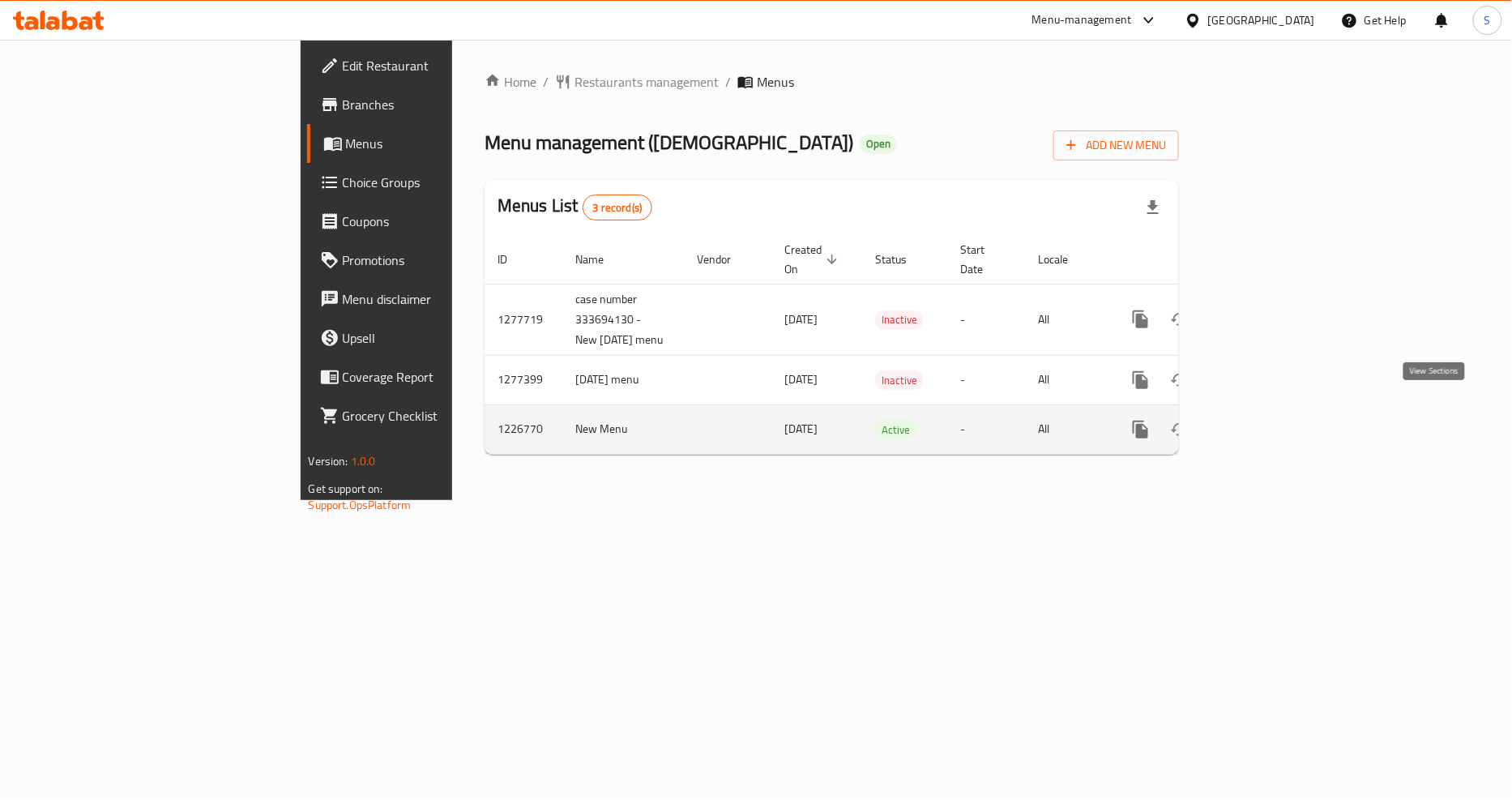
click at [1277, 410] on link "enhanced table" at bounding box center [1257, 429] width 39 height 39
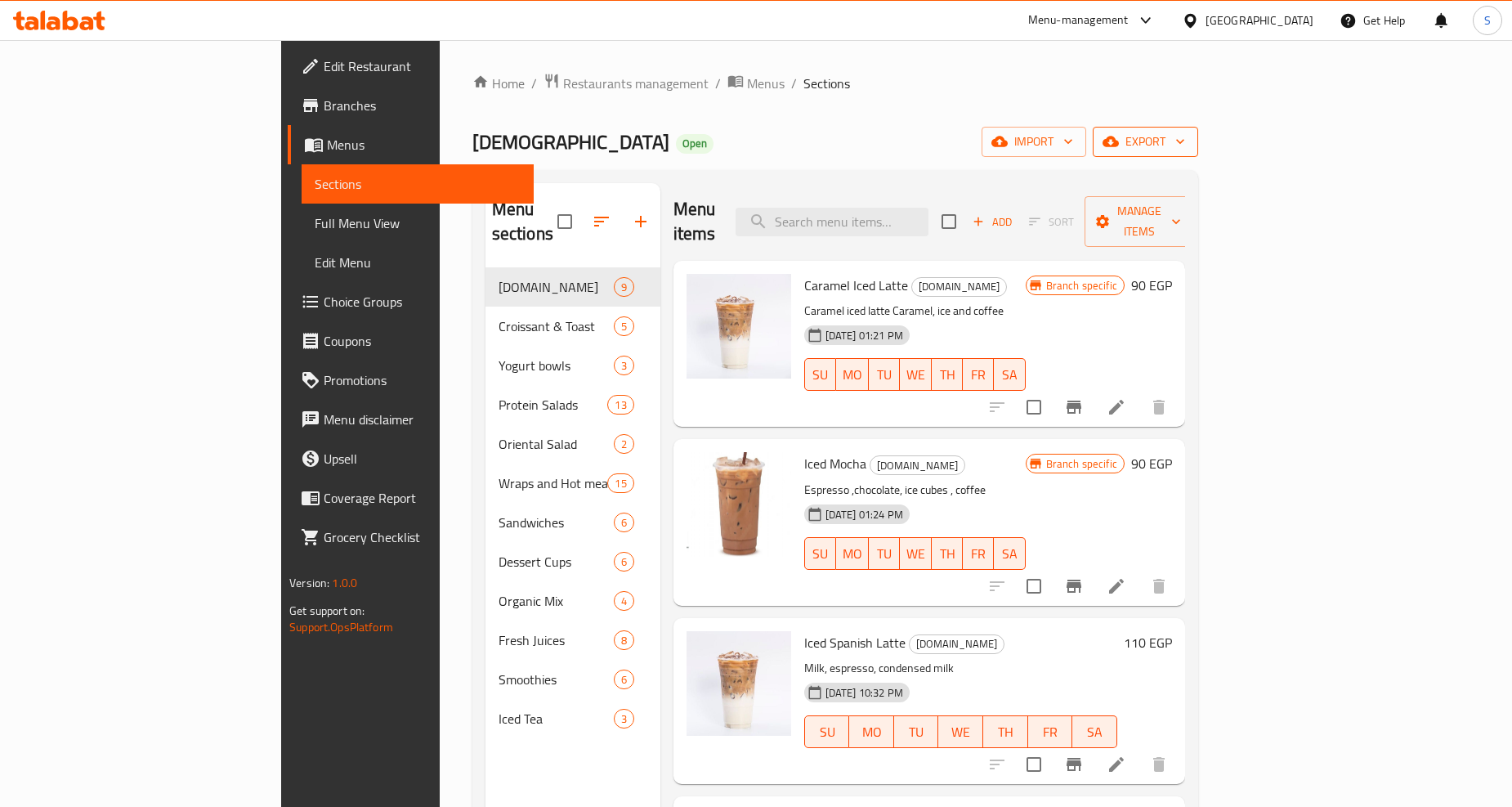
click at [1185, 139] on span "export" at bounding box center [1146, 142] width 79 height 21
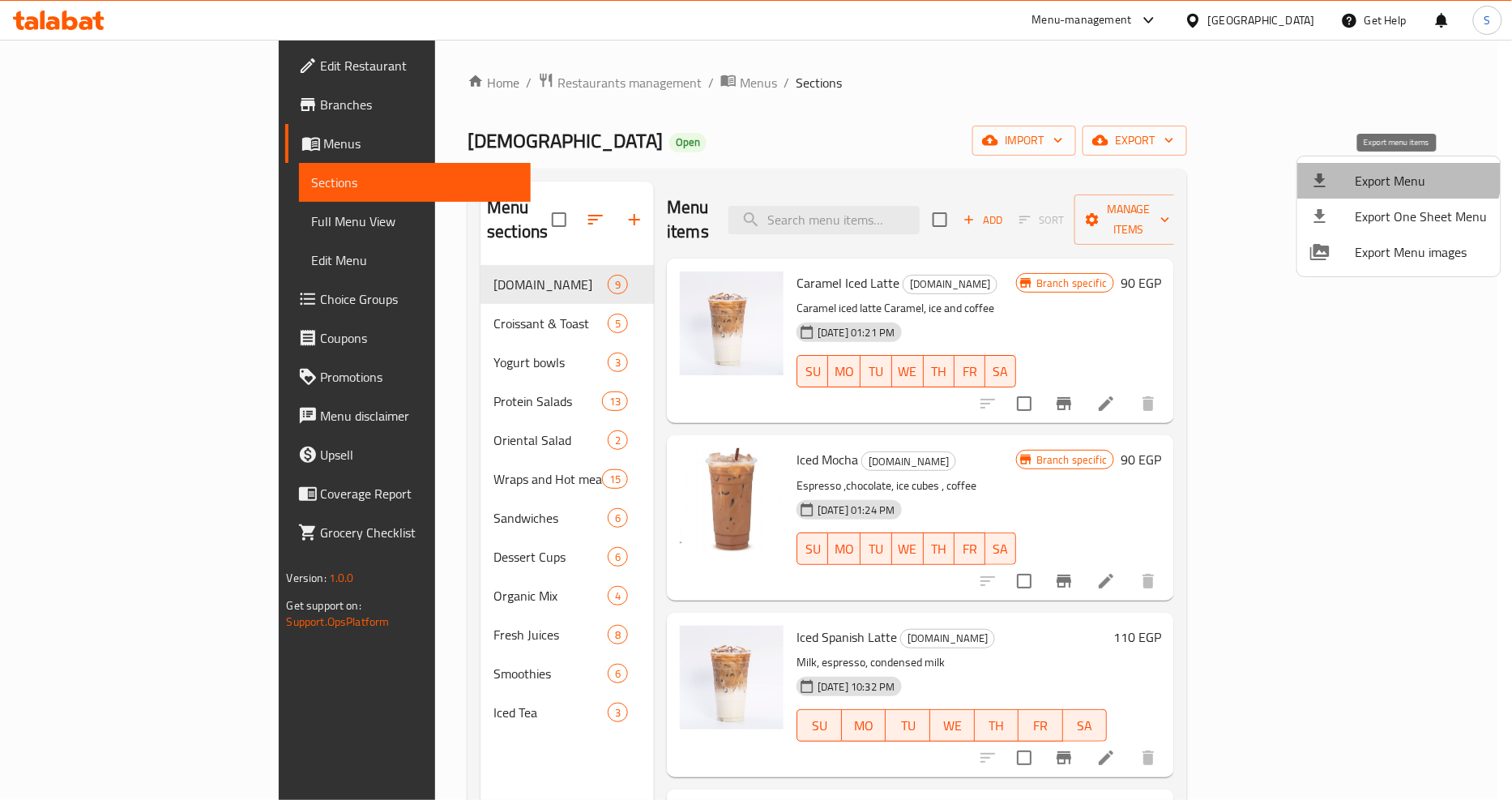
click at [1392, 165] on li "Export Menu" at bounding box center [1399, 180] width 203 height 35
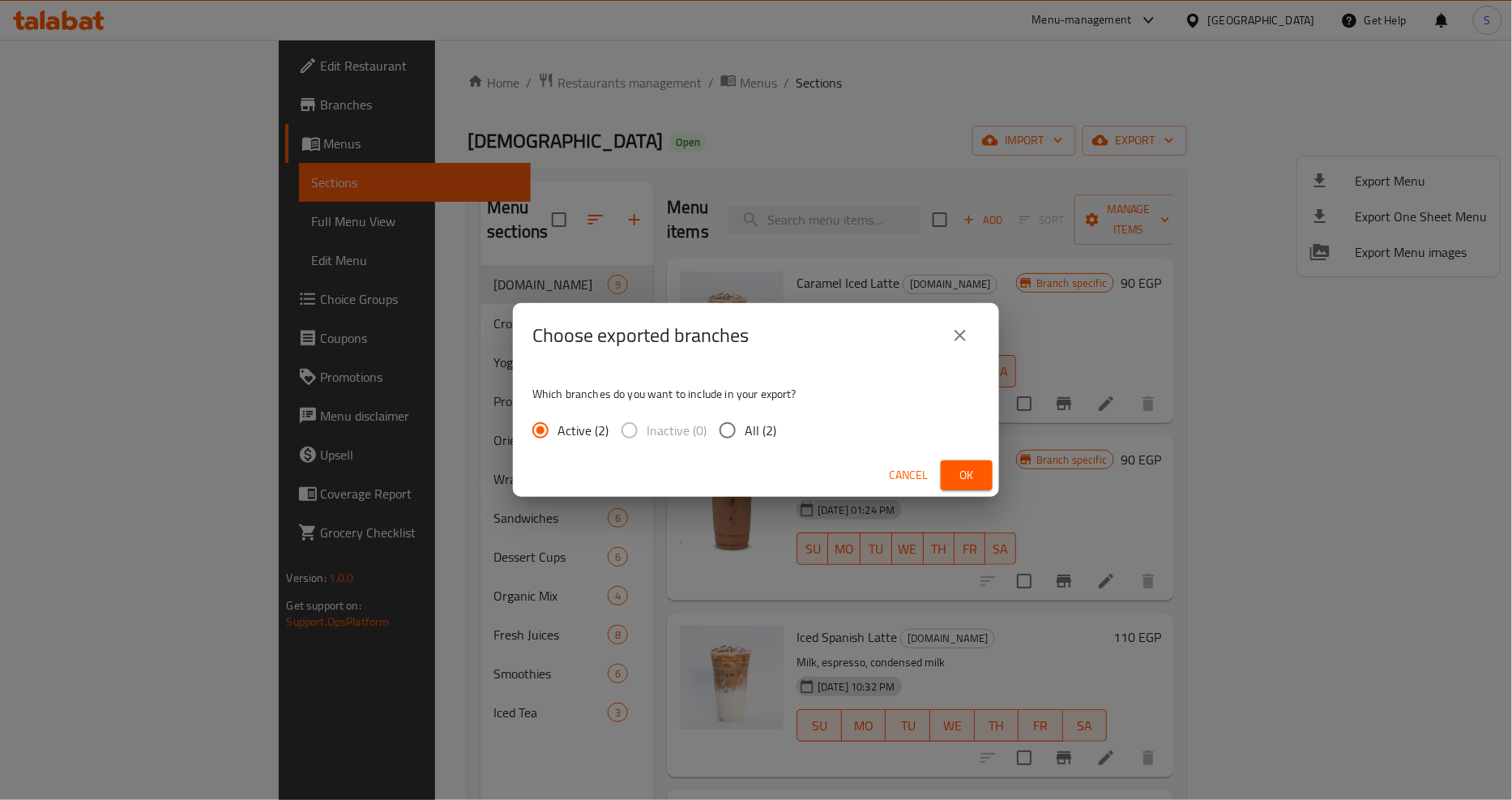
click at [767, 414] on label "All (2)" at bounding box center [743, 430] width 65 height 34
click at [745, 414] on input "All (2)" at bounding box center [727, 430] width 34 height 34
radio input "true"
click at [970, 480] on span "Ok" at bounding box center [967, 475] width 26 height 21
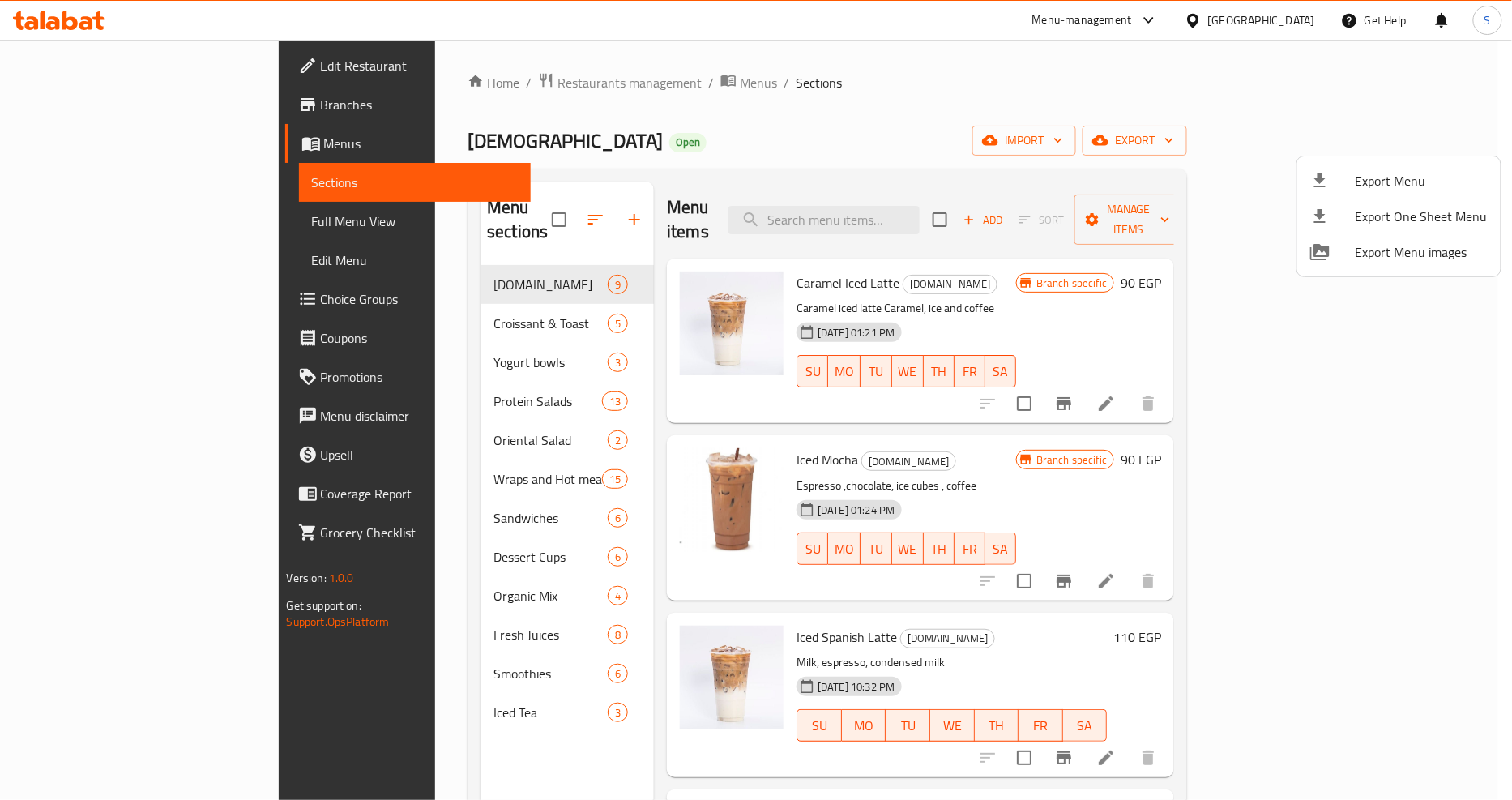
click at [85, 106] on div at bounding box center [756, 400] width 1512 height 800
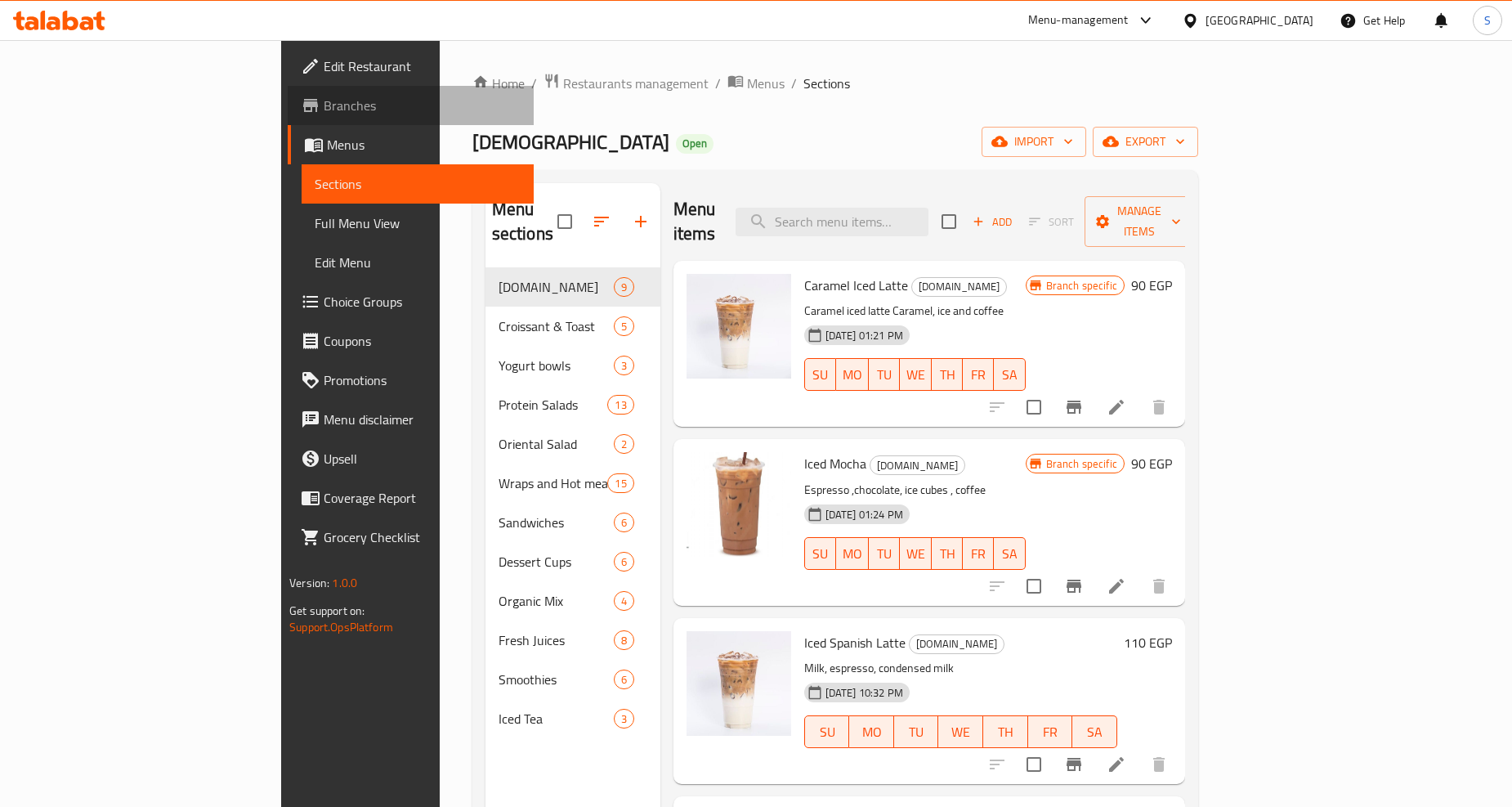
click at [324, 105] on span "Branches" at bounding box center [422, 105] width 197 height 20
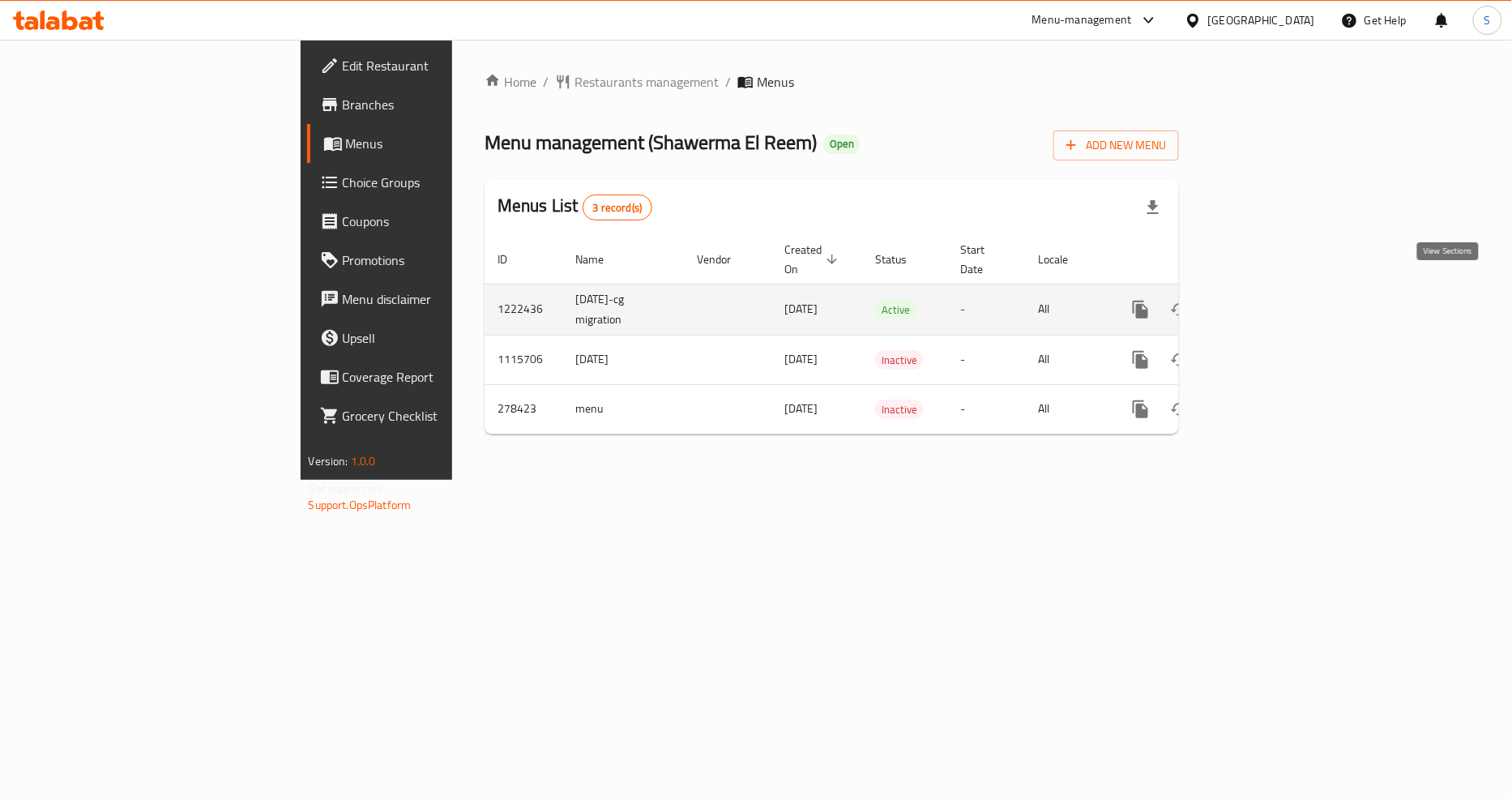
click at [1267, 300] on icon "enhanced table" at bounding box center [1257, 309] width 20 height 20
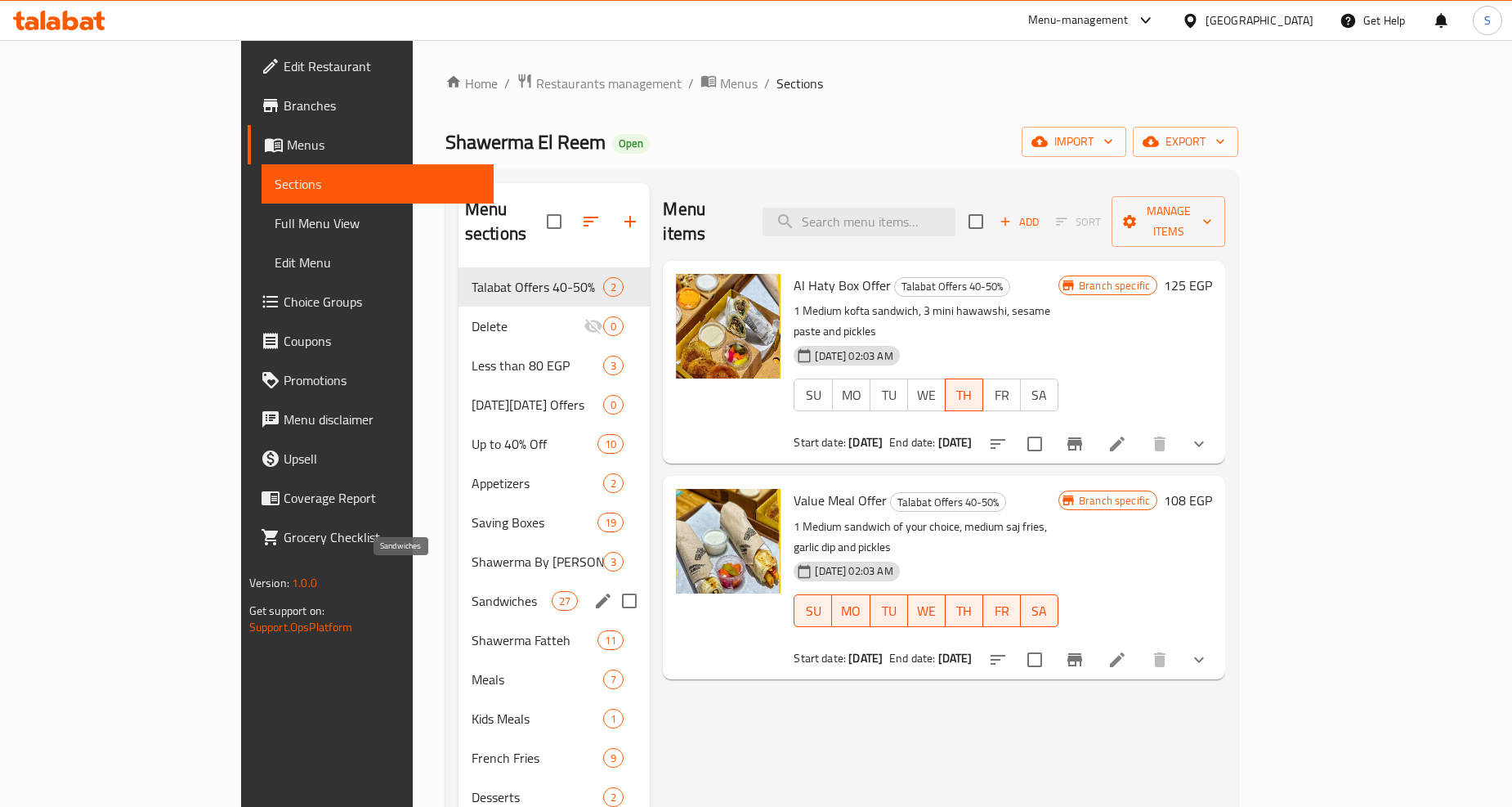
click at [472, 591] on span "Sandwiches" at bounding box center [511, 601] width 80 height 20
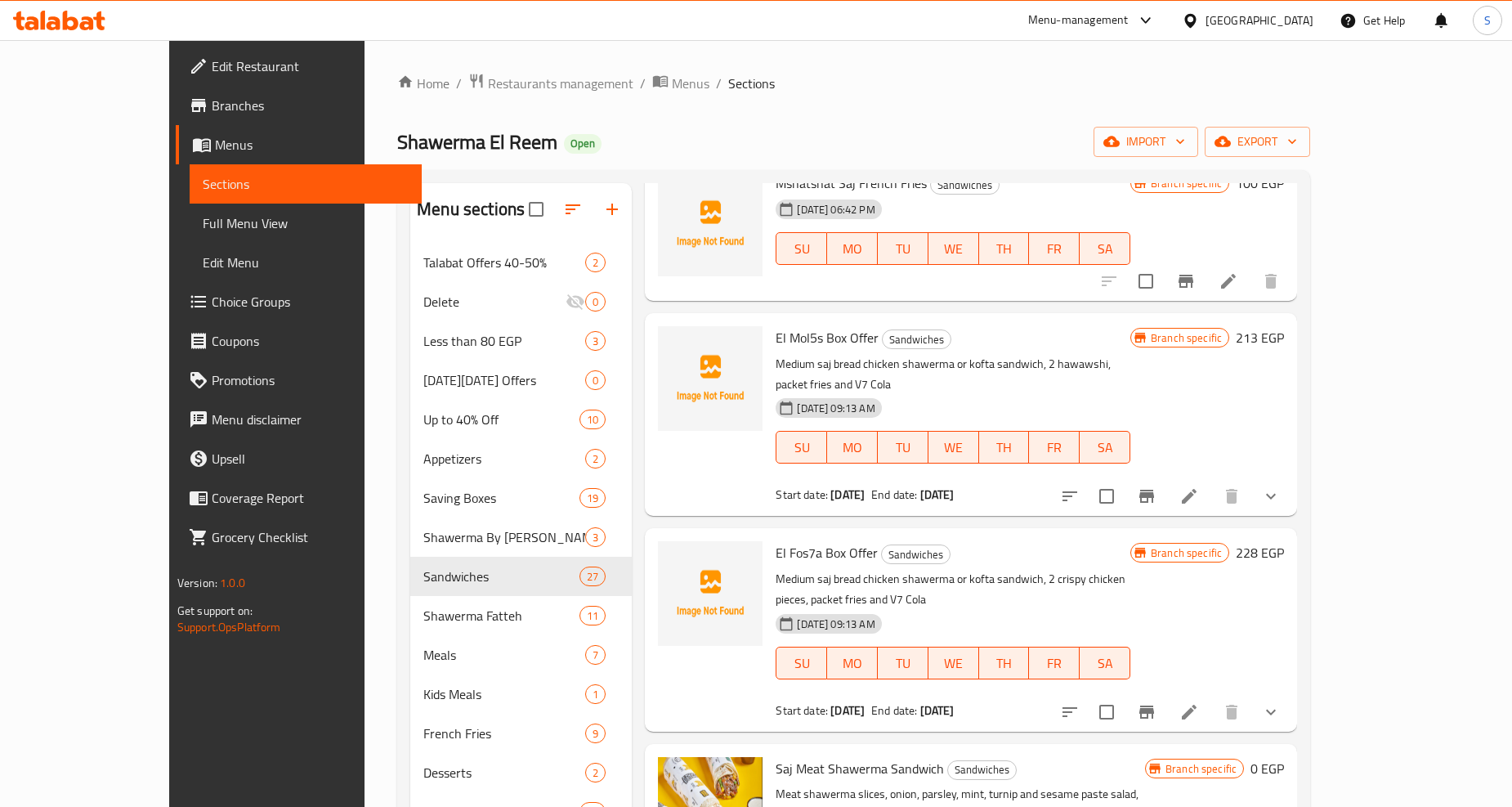
scroll to position [363, 0]
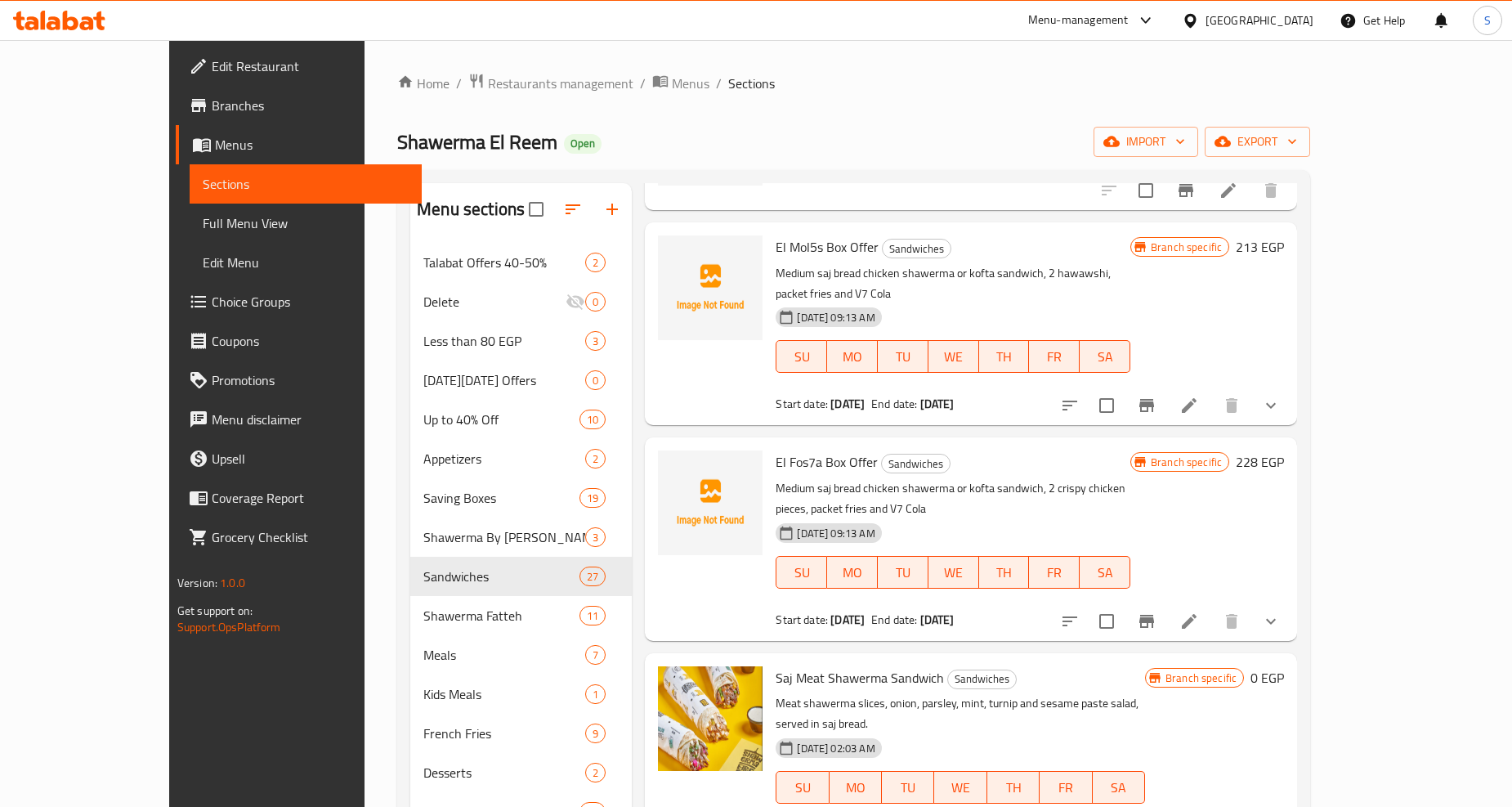
click at [1291, 602] on button "show more" at bounding box center [1271, 621] width 40 height 40
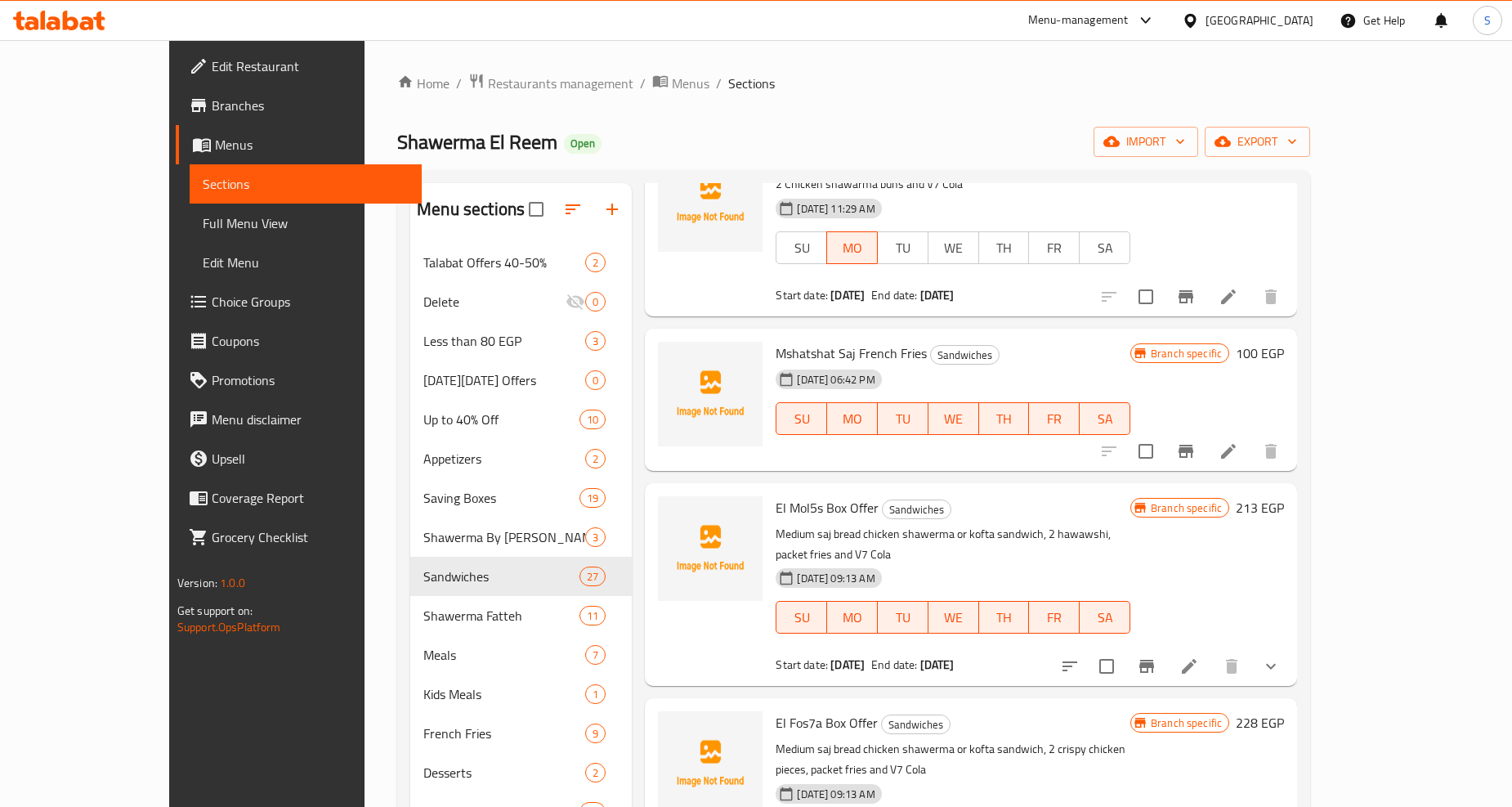
scroll to position [0, 0]
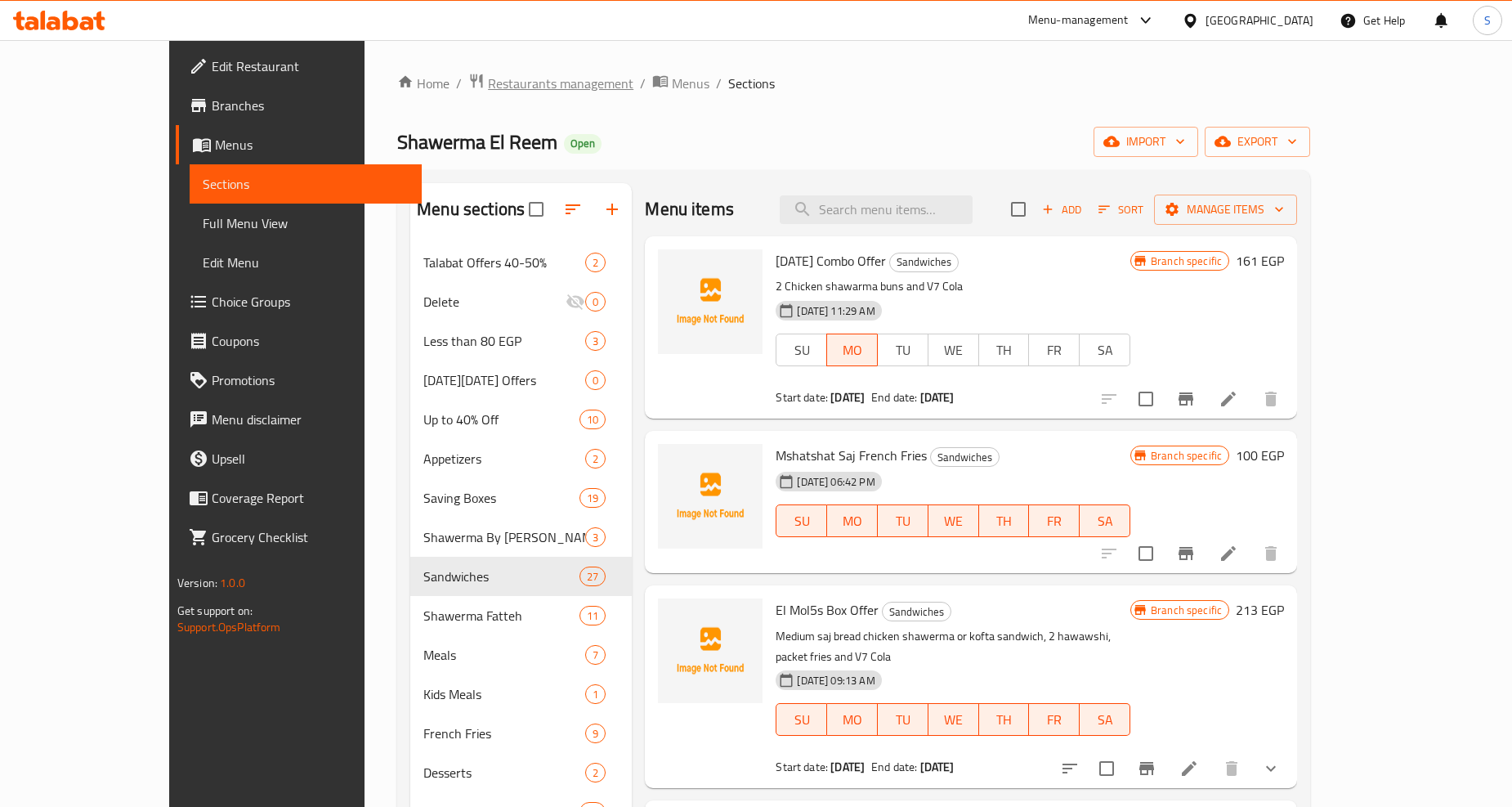
click at [488, 77] on span "Restaurants management" at bounding box center [560, 83] width 146 height 20
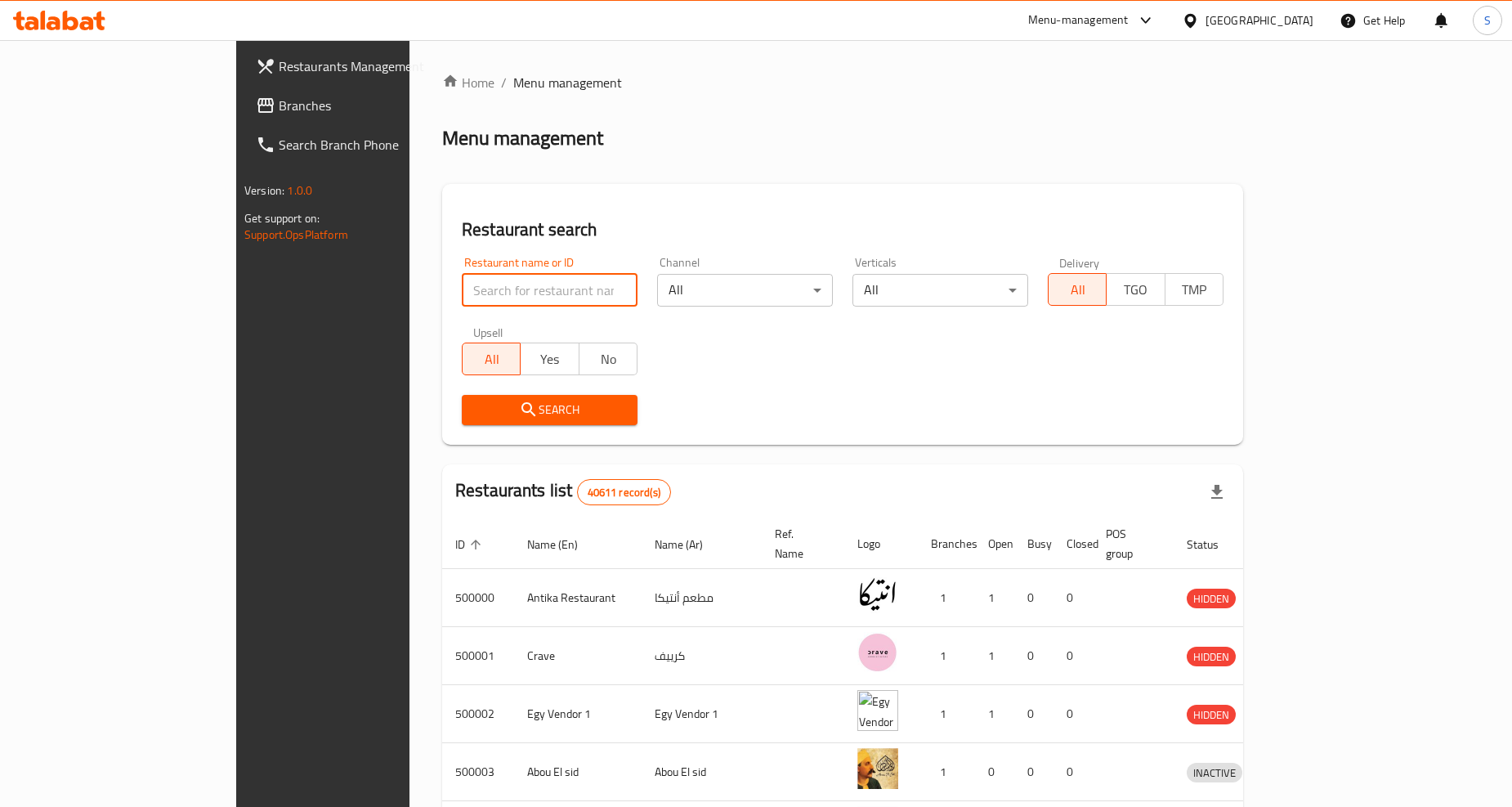
click at [461, 275] on input "search" at bounding box center [549, 290] width 176 height 33
paste input "675827"
type input "675827"
click button "Search" at bounding box center [549, 410] width 176 height 30
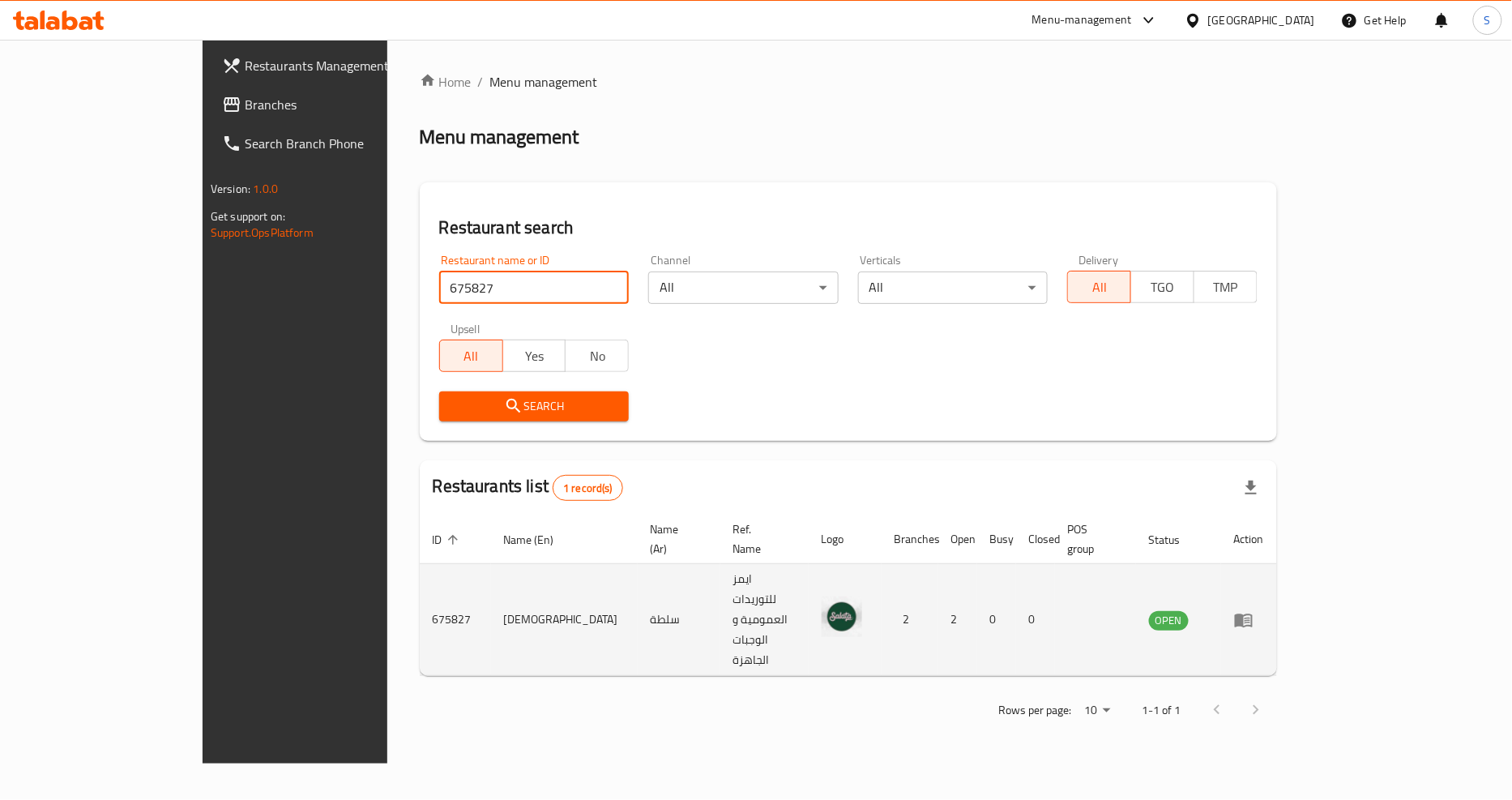
click at [1253, 611] on icon "enhanced table" at bounding box center [1243, 620] width 20 height 20
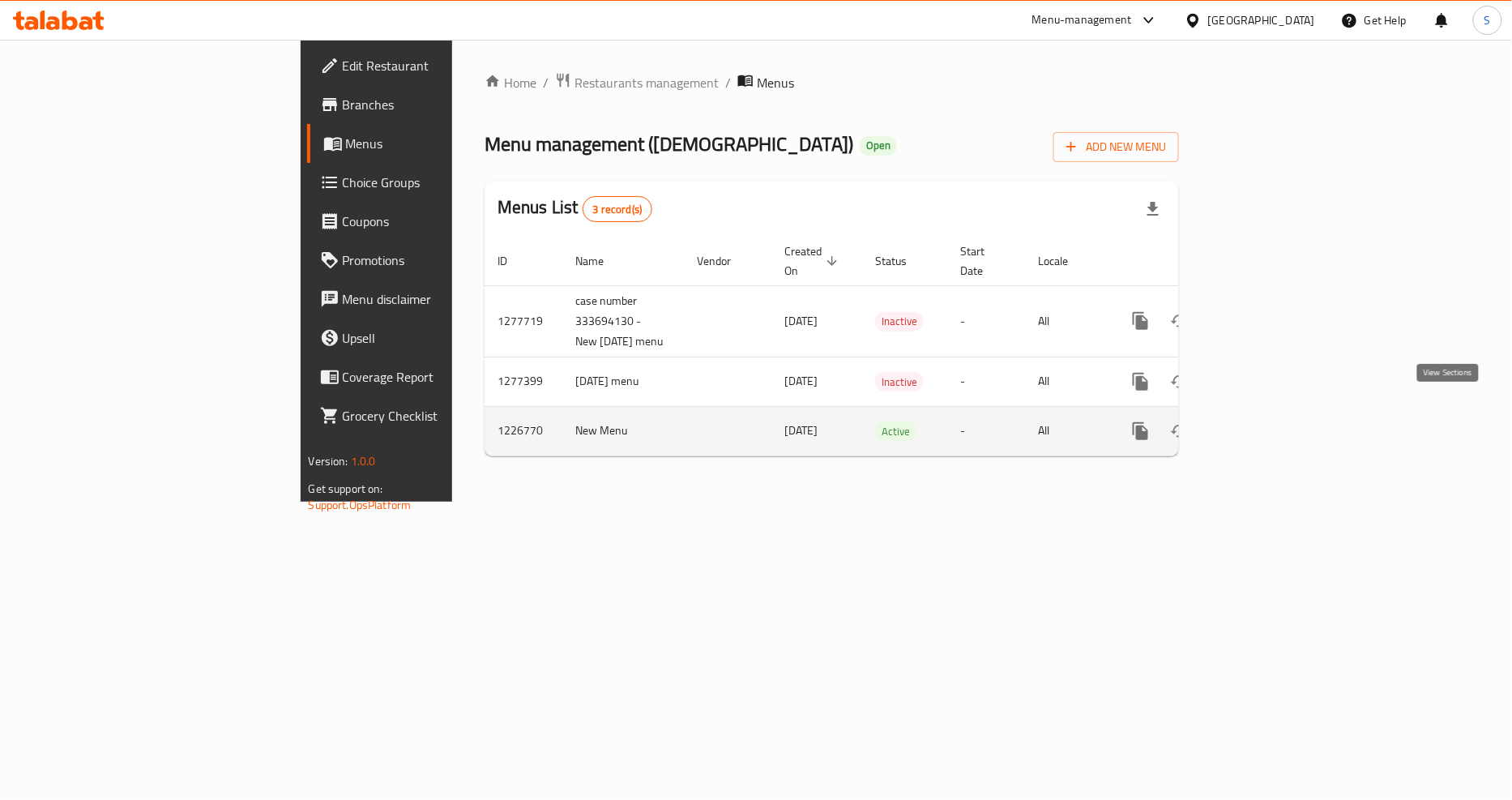
click at [1267, 421] on icon "enhanced table" at bounding box center [1257, 430] width 20 height 20
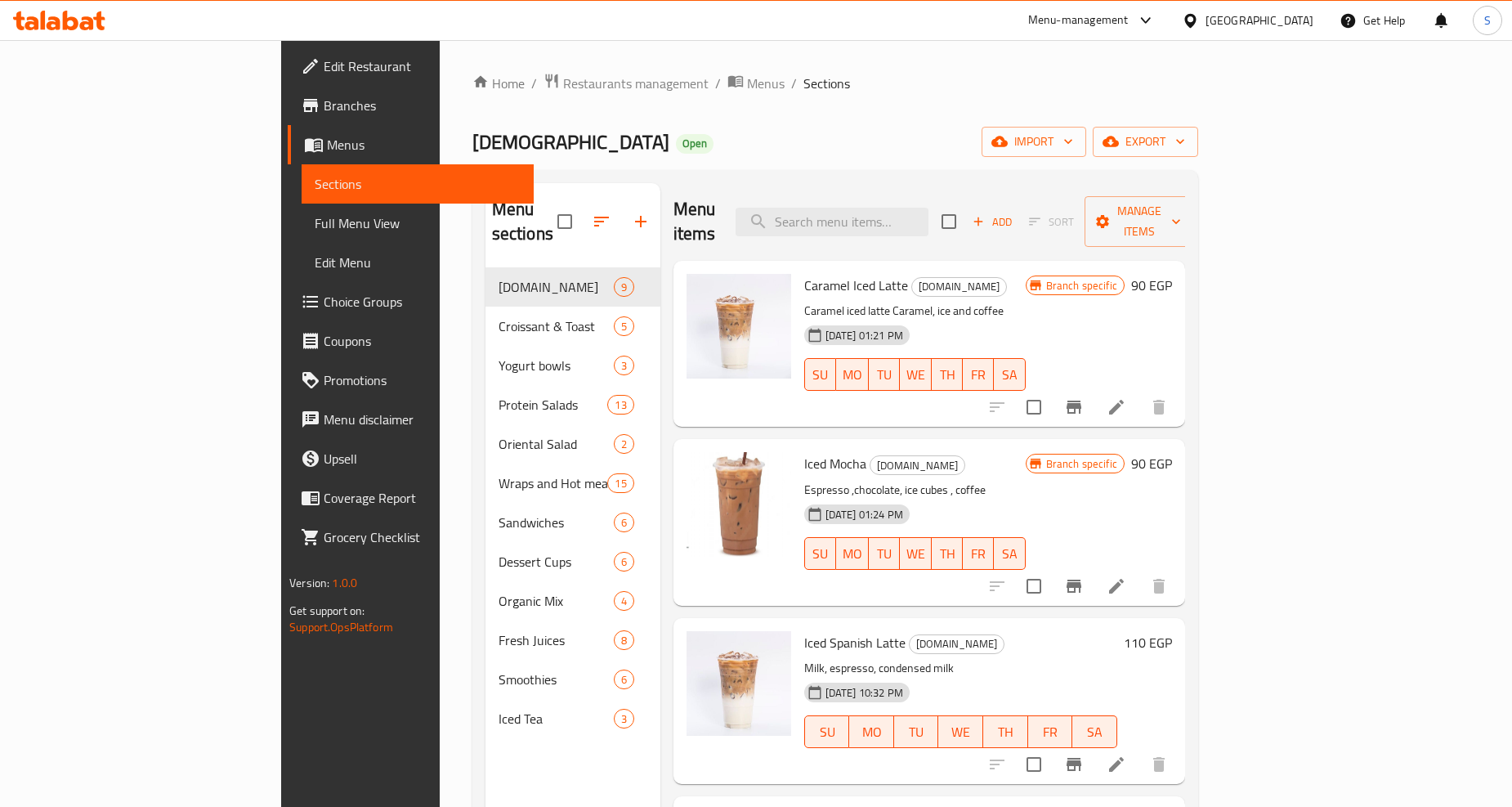
click at [324, 108] on span "Branches" at bounding box center [422, 105] width 197 height 20
